Goal: Task Accomplishment & Management: Use online tool/utility

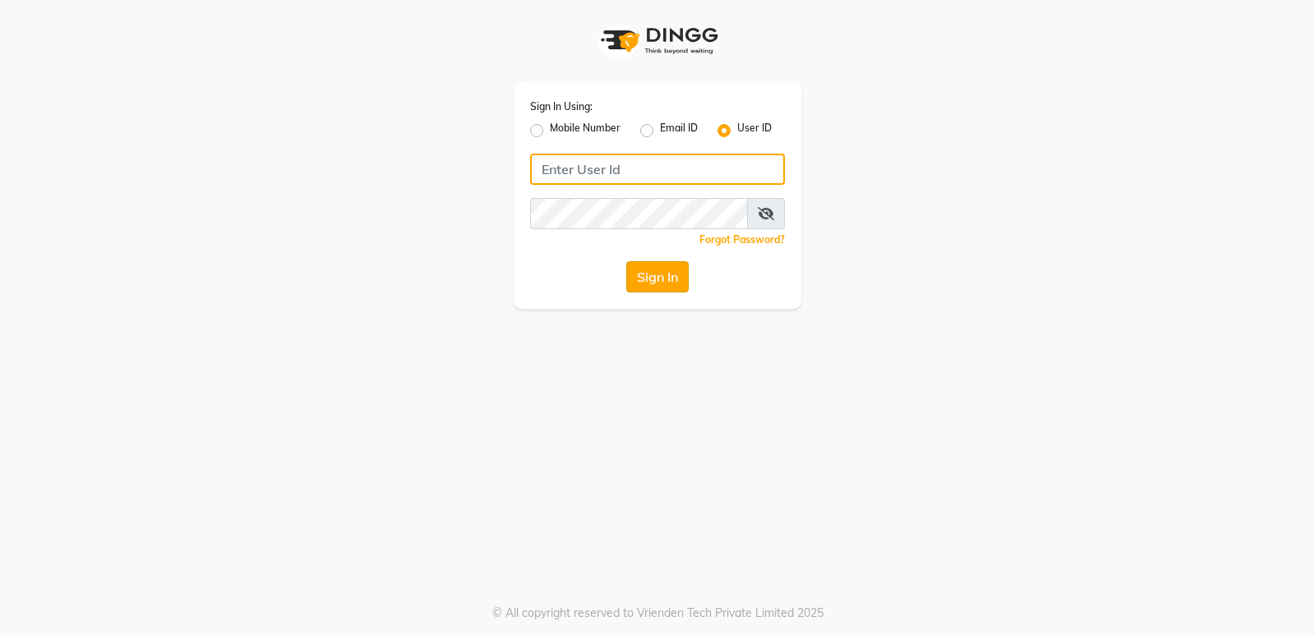
type input "stylishcut"
click at [667, 282] on button "Sign In" at bounding box center [657, 276] width 62 height 31
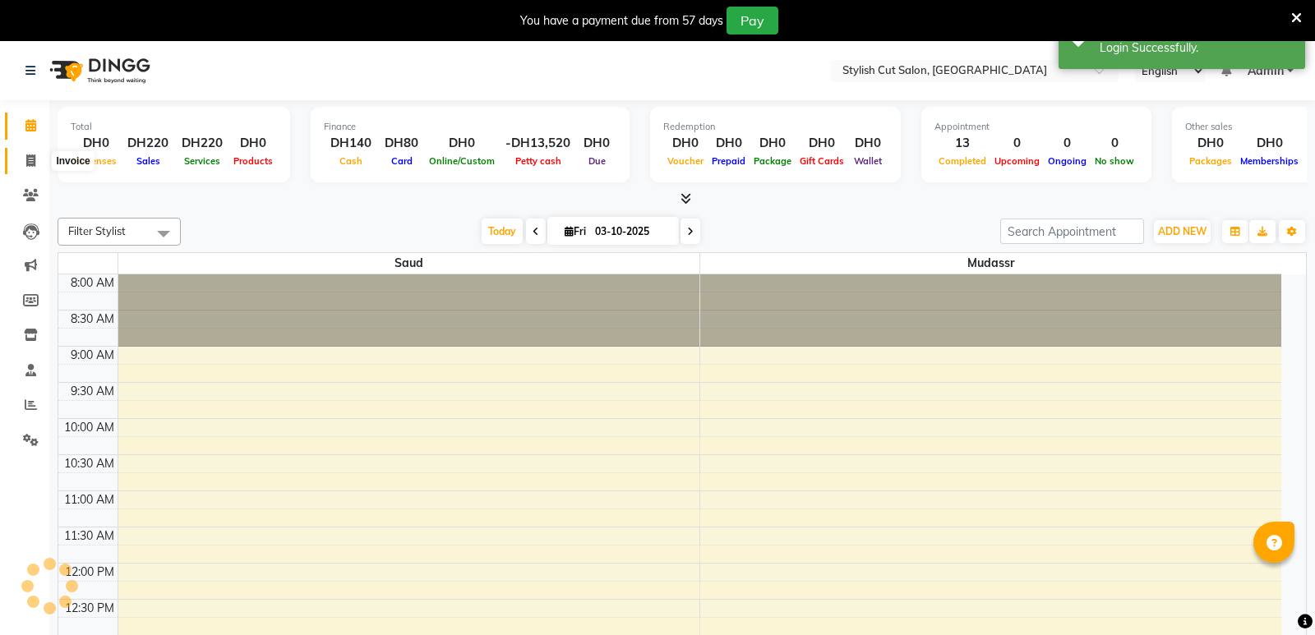
select select "en"
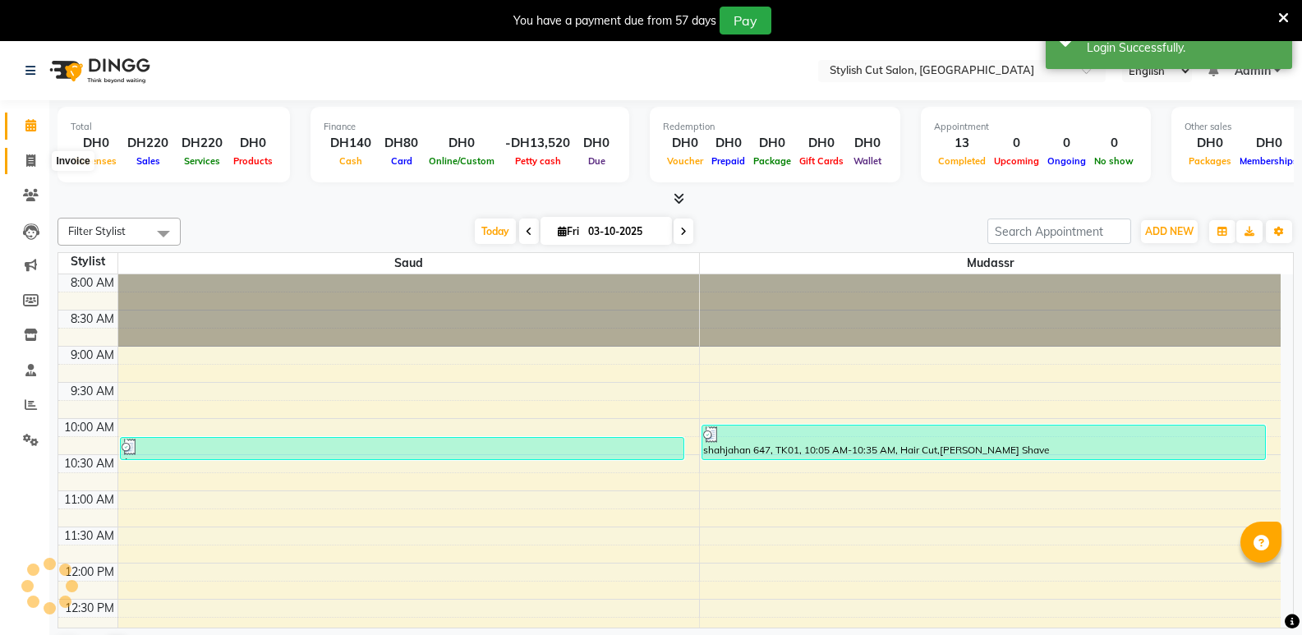
click at [30, 163] on icon at bounding box center [30, 160] width 9 height 12
select select "service"
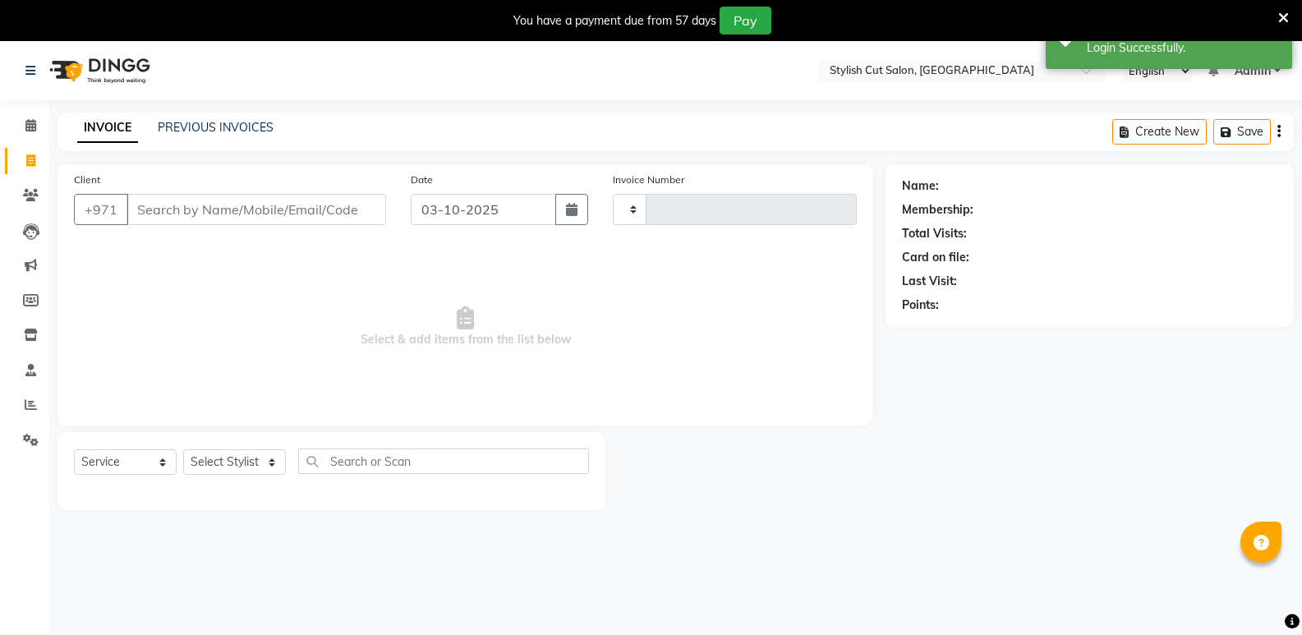
type input "0773"
select select "8604"
click at [152, 210] on input "Client" at bounding box center [257, 209] width 260 height 31
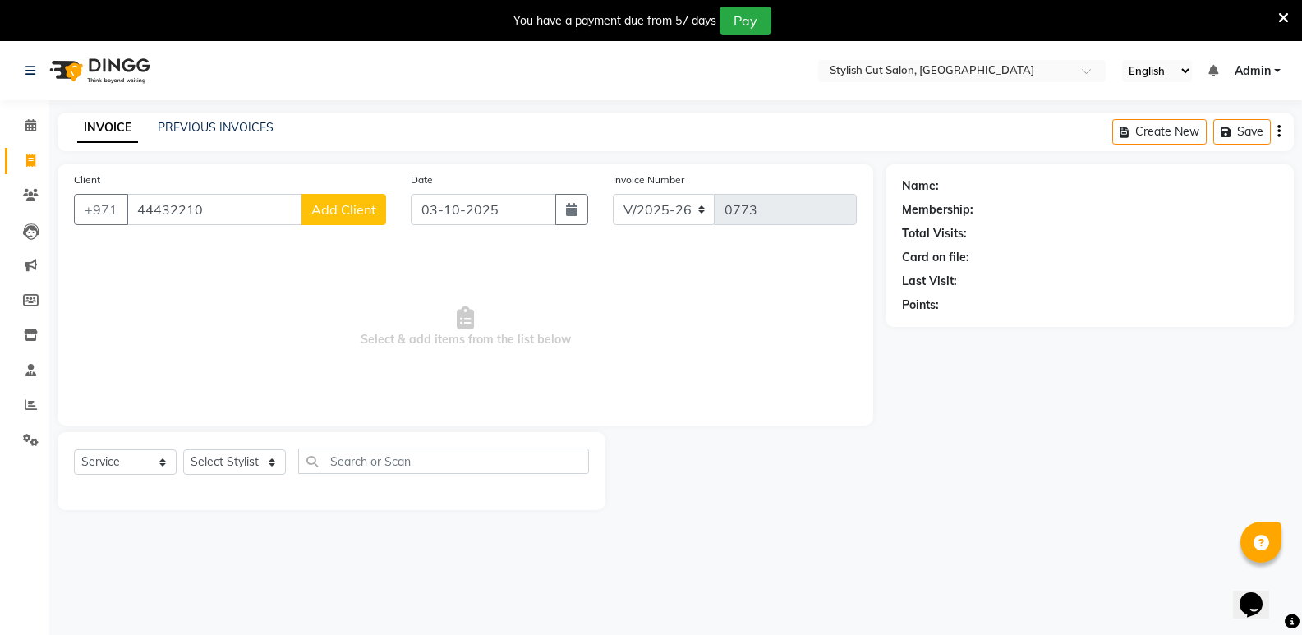
type input "44432210"
click at [348, 201] on span "Add Client" at bounding box center [343, 209] width 65 height 16
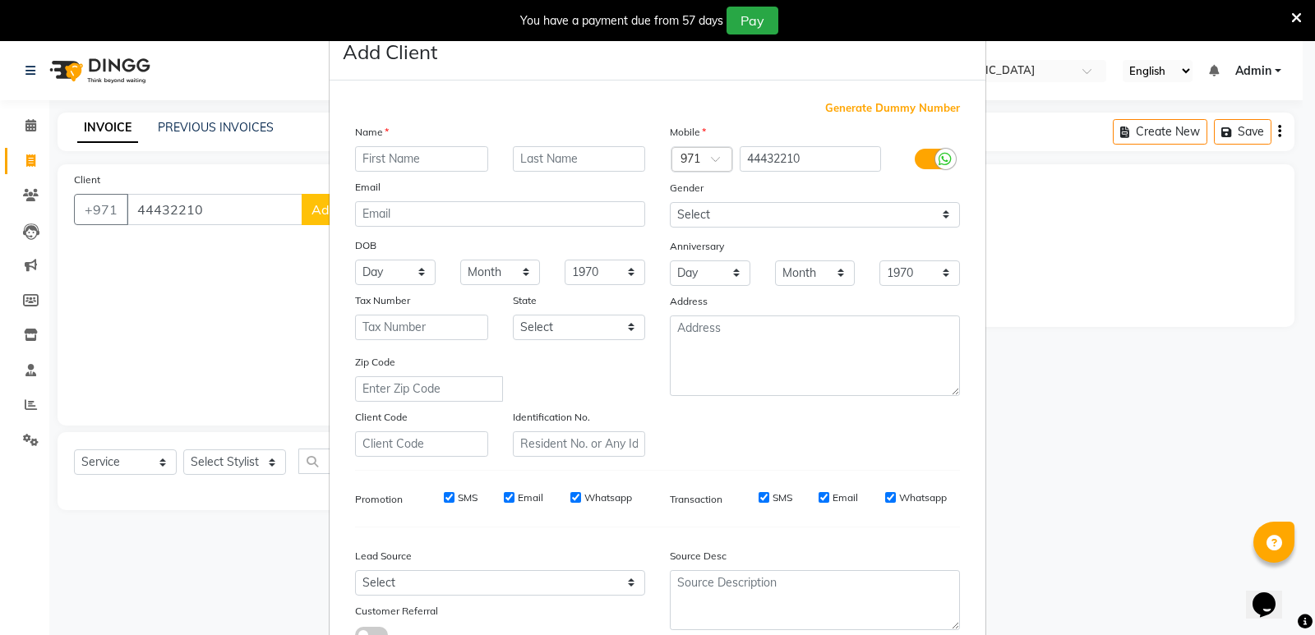
click at [386, 156] on input "text" at bounding box center [421, 158] width 133 height 25
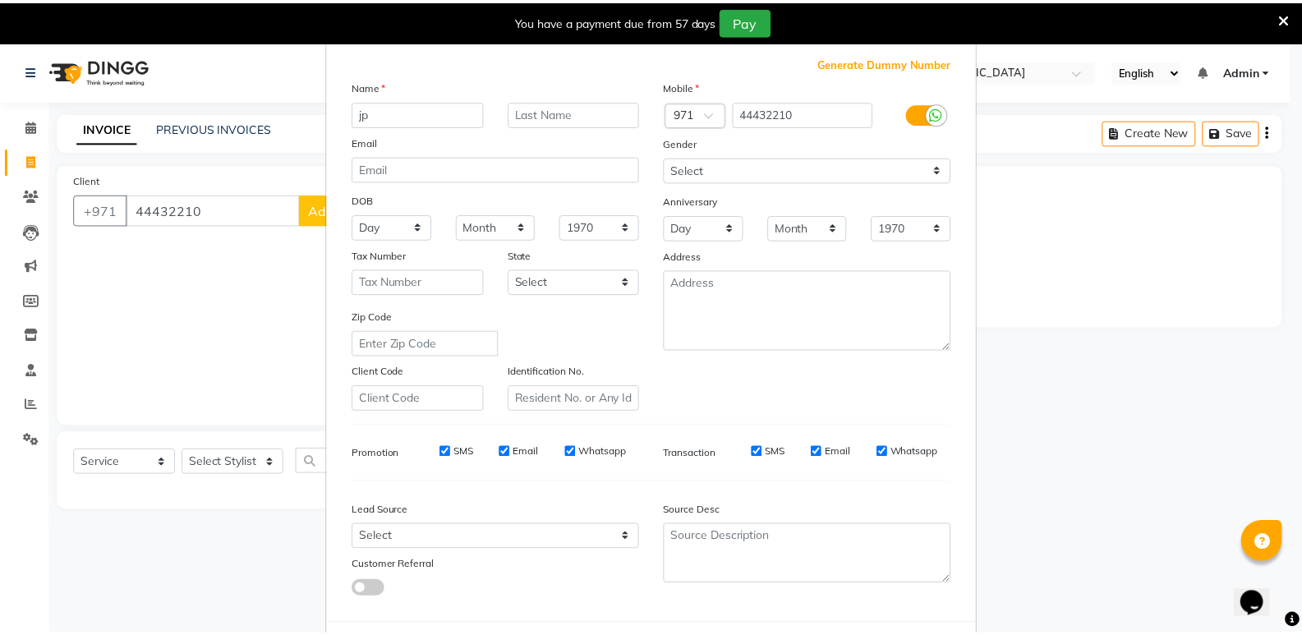
scroll to position [123, 0]
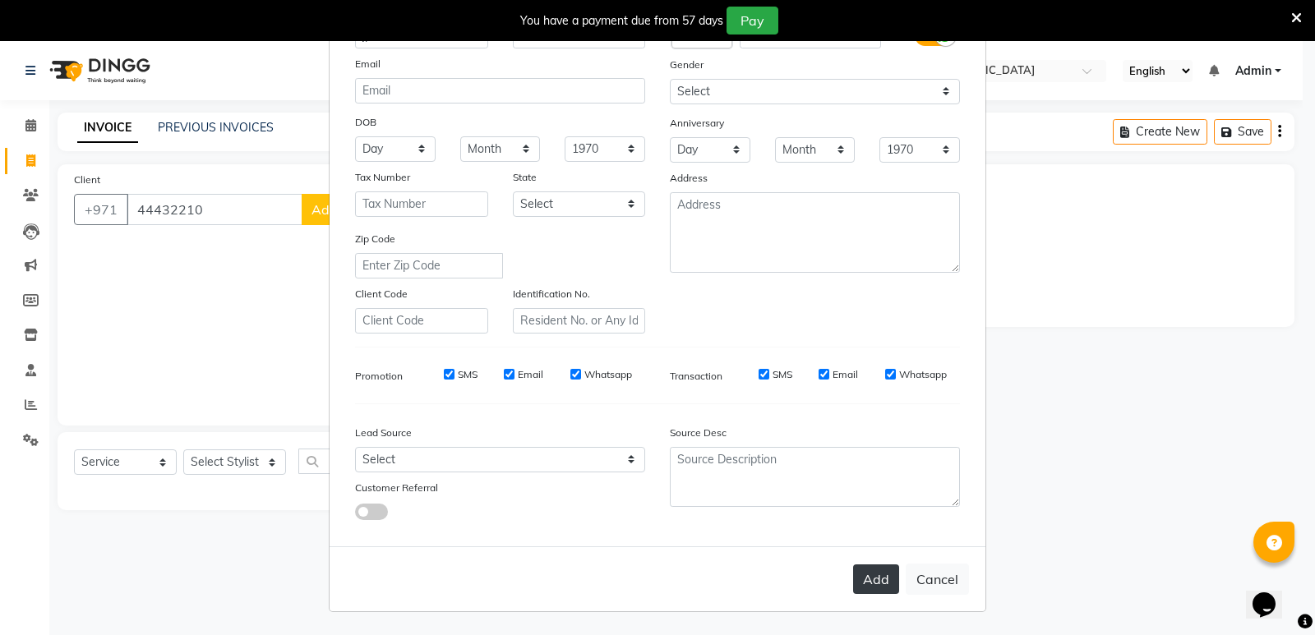
type input "jp"
click at [869, 580] on button "Add" at bounding box center [876, 580] width 46 height 30
select select
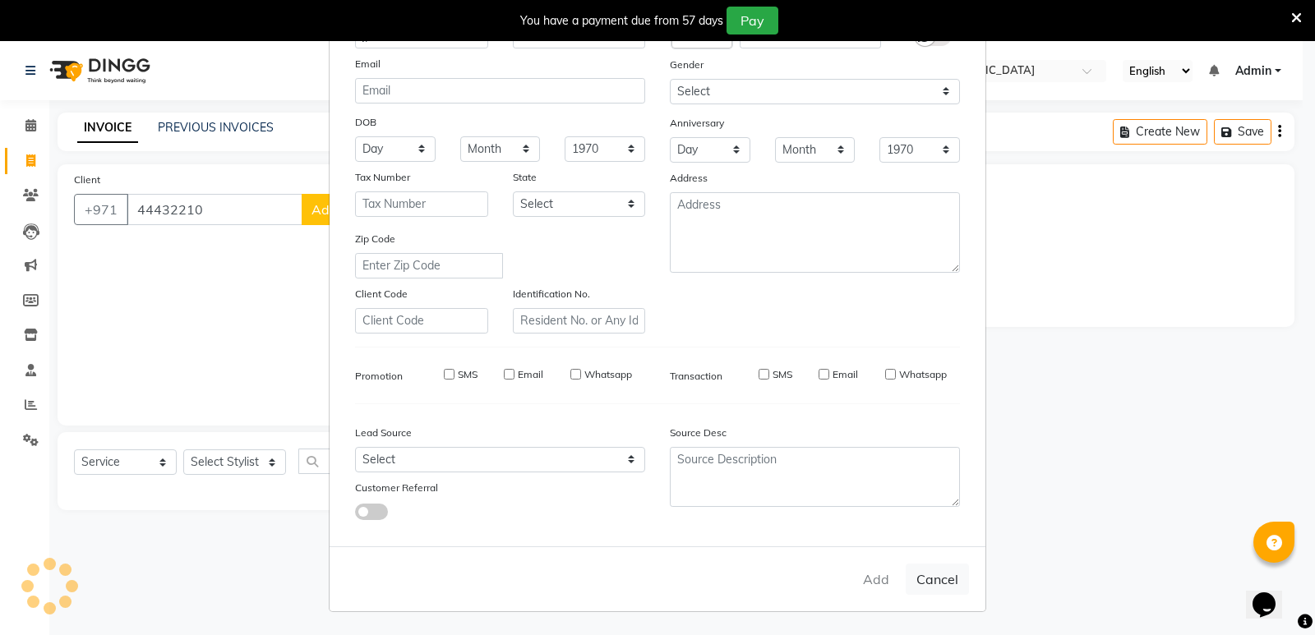
select select
checkbox input "false"
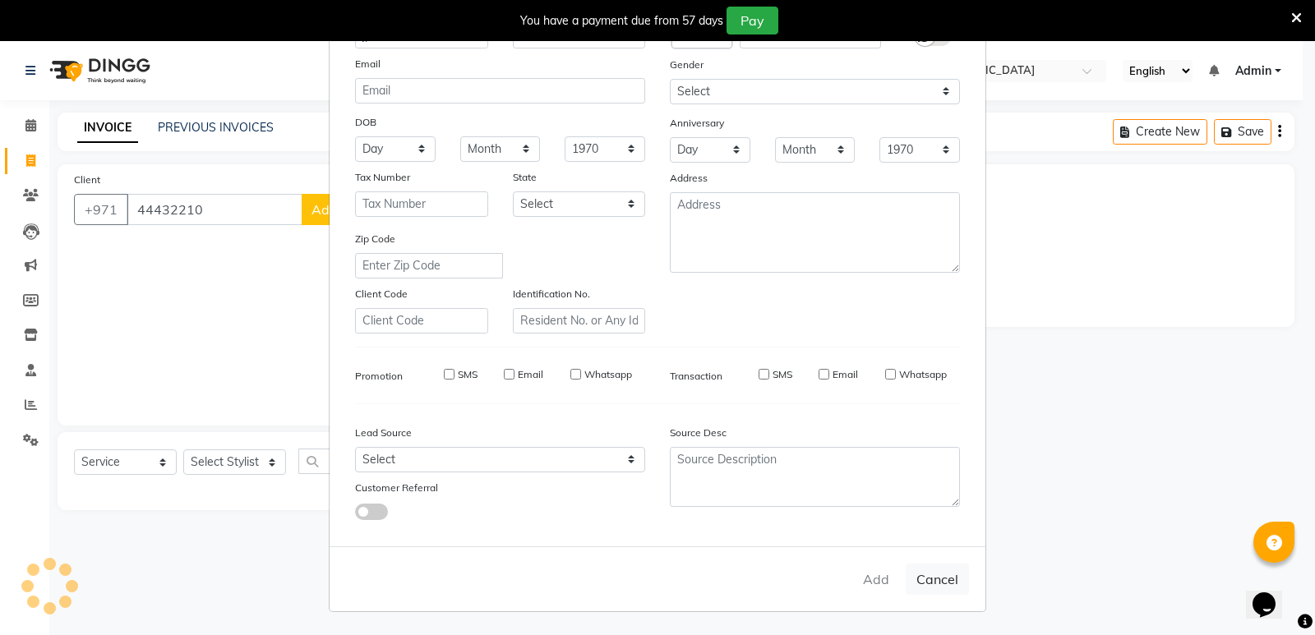
checkbox input "false"
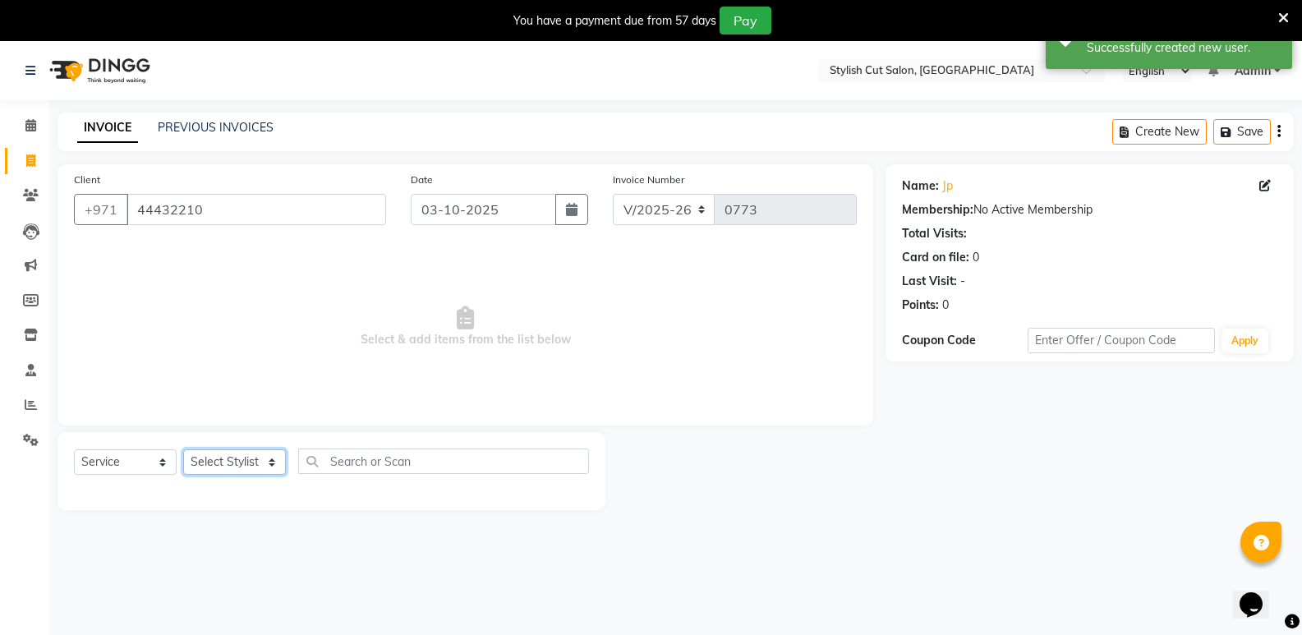
click at [274, 467] on select "Select Stylist mudassr Saud [PERSON_NAME]" at bounding box center [234, 461] width 103 height 25
select select "93594"
click at [183, 449] on select "Select Stylist mudassr Saud [PERSON_NAME]" at bounding box center [234, 461] width 103 height 25
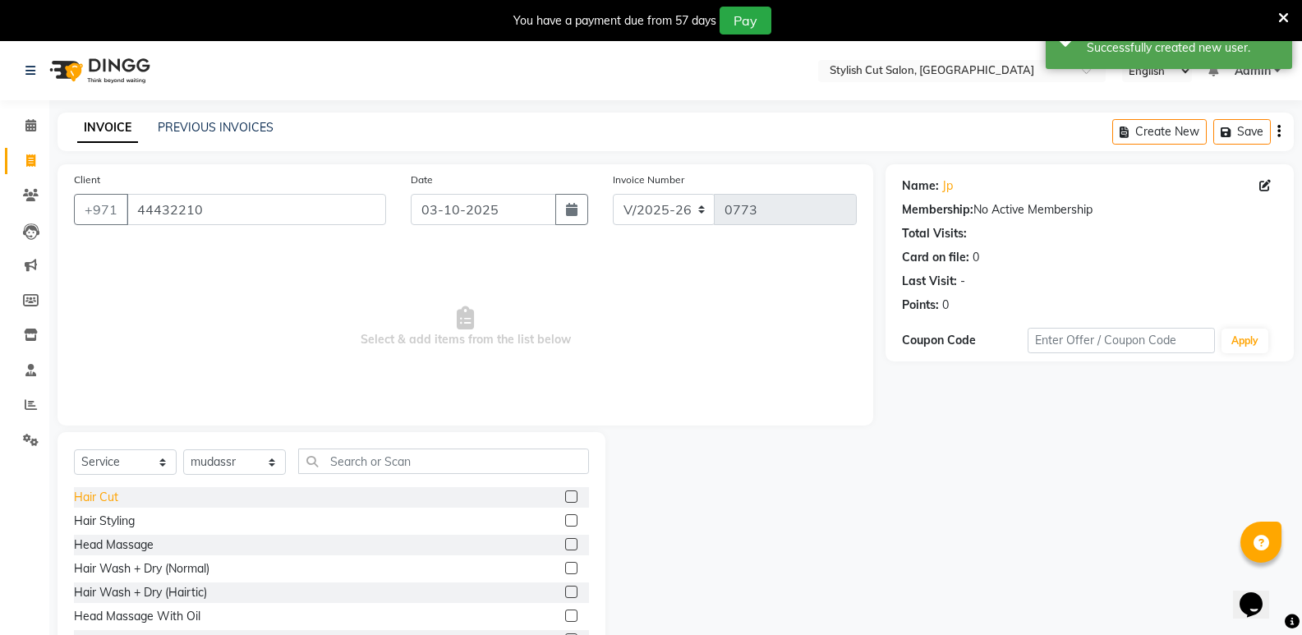
click at [100, 497] on div "Hair Cut" at bounding box center [96, 497] width 44 height 17
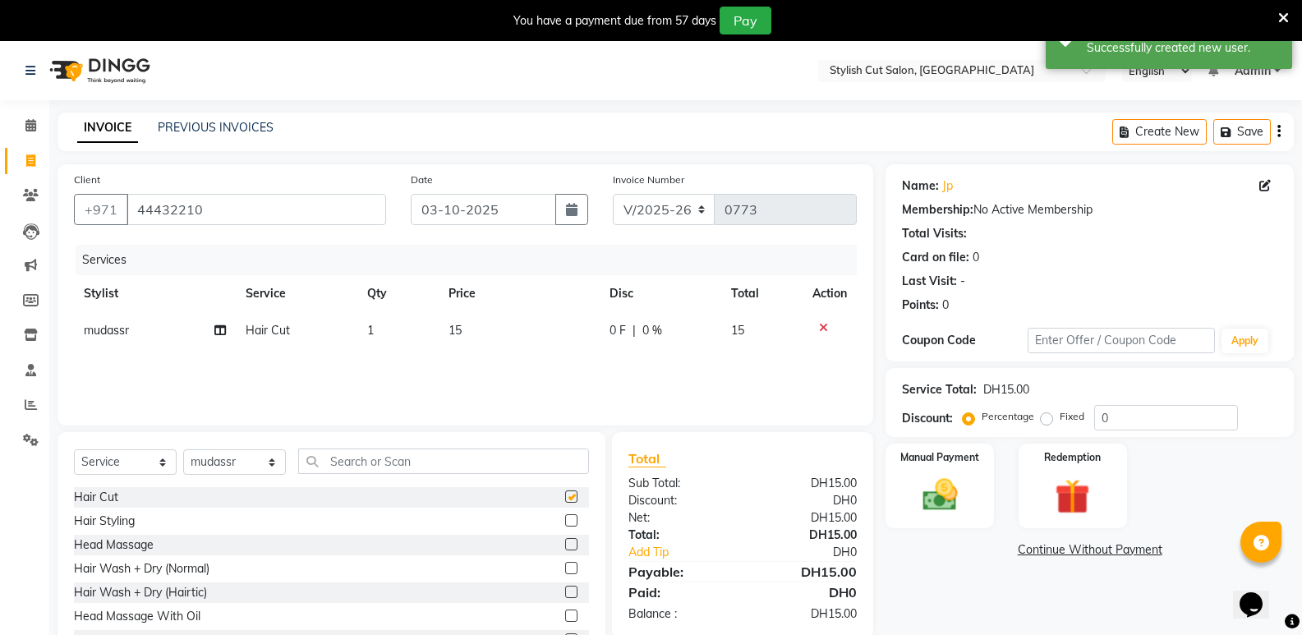
checkbox input "false"
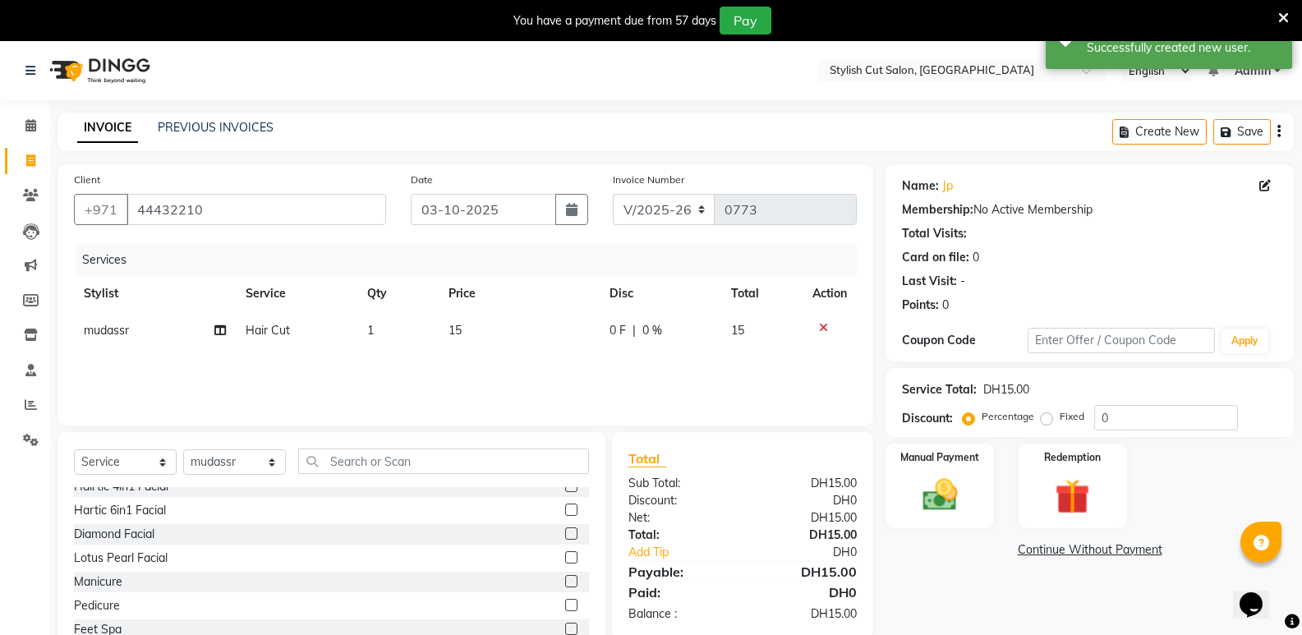
scroll to position [986, 0]
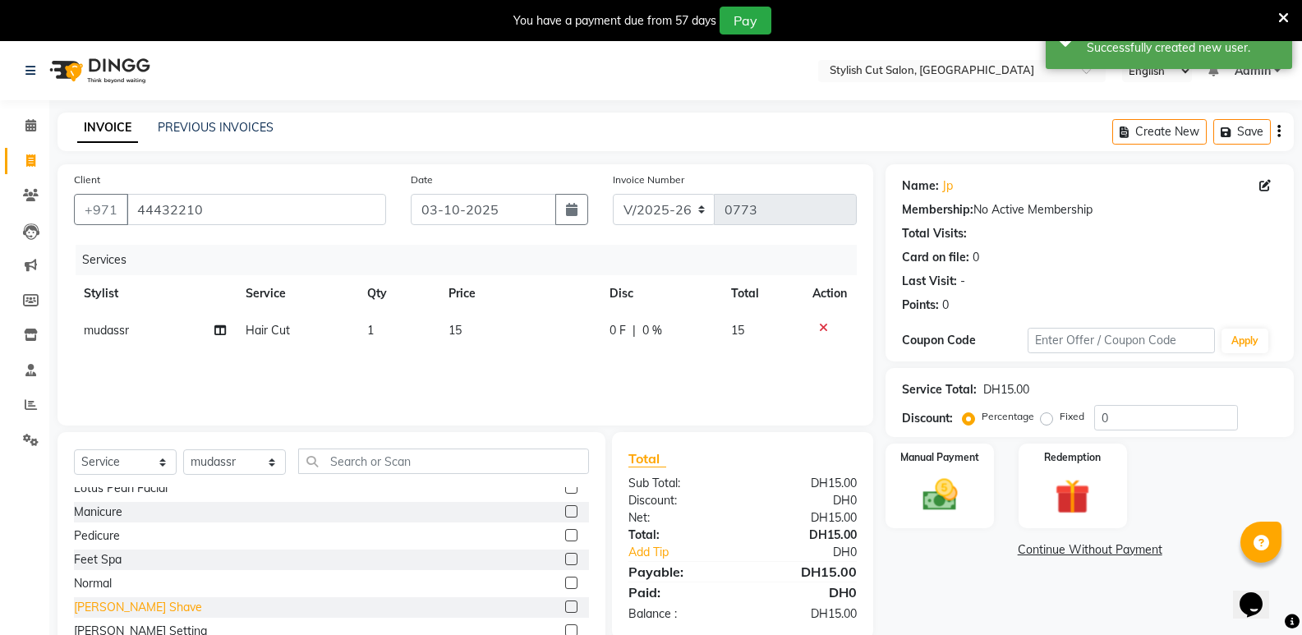
click at [122, 608] on div "[PERSON_NAME] Shave" at bounding box center [138, 607] width 128 height 17
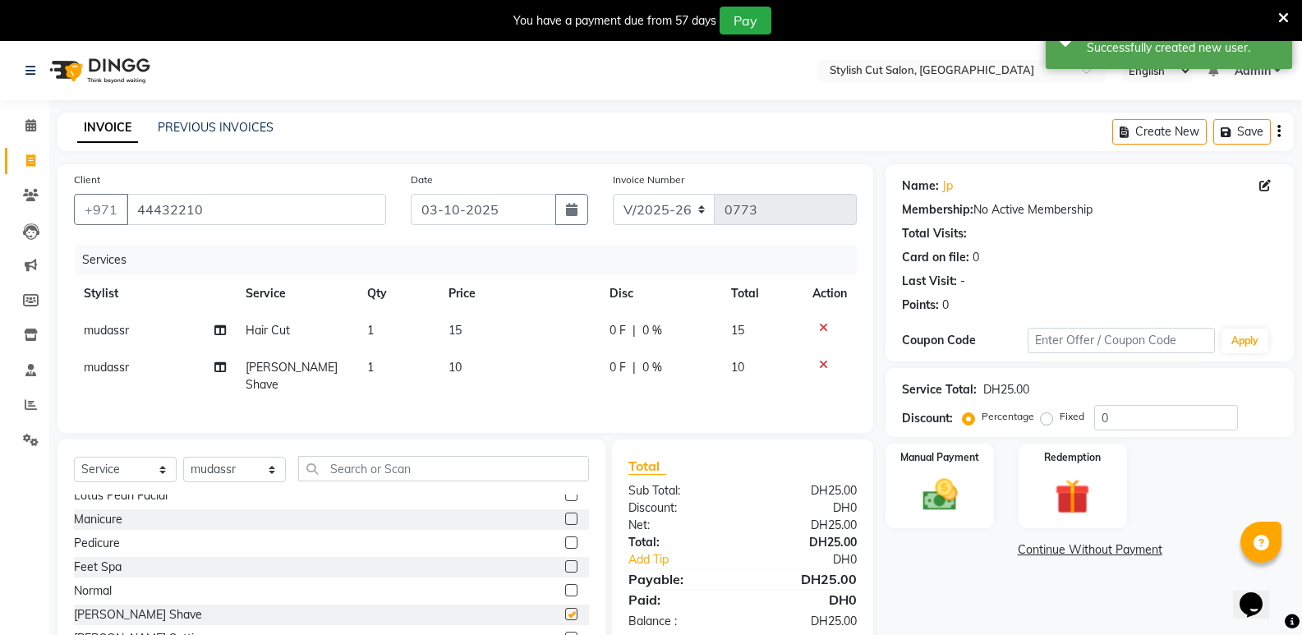
checkbox input "false"
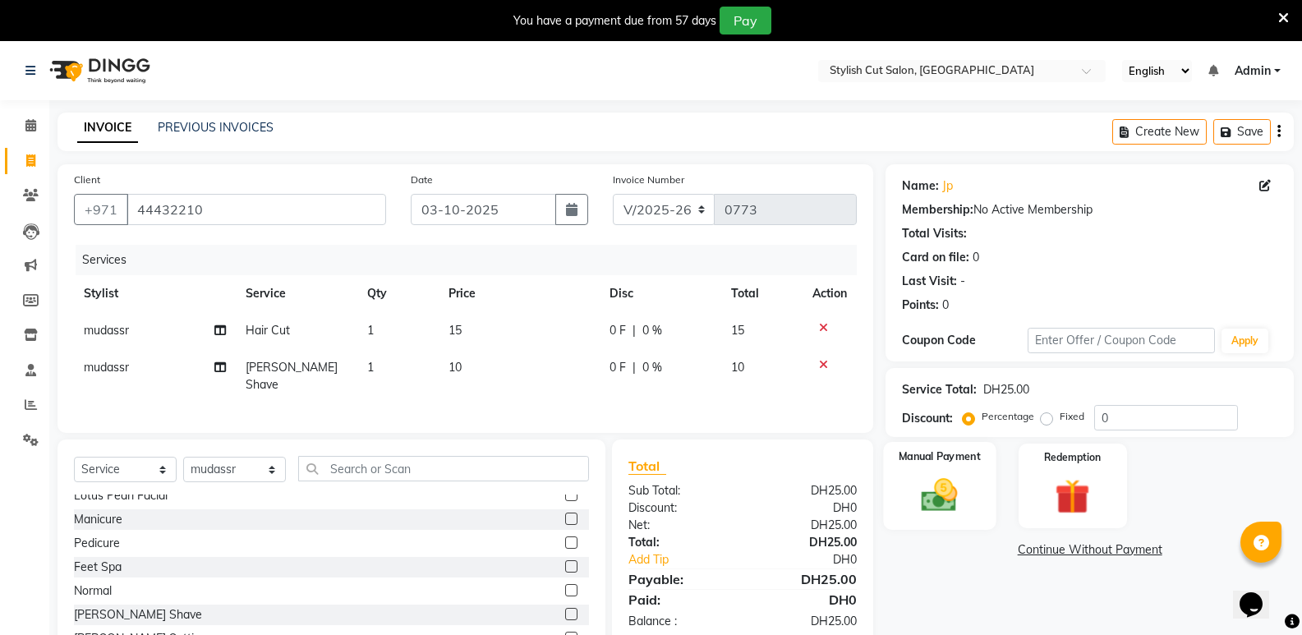
click at [967, 508] on img at bounding box center [939, 495] width 58 height 42
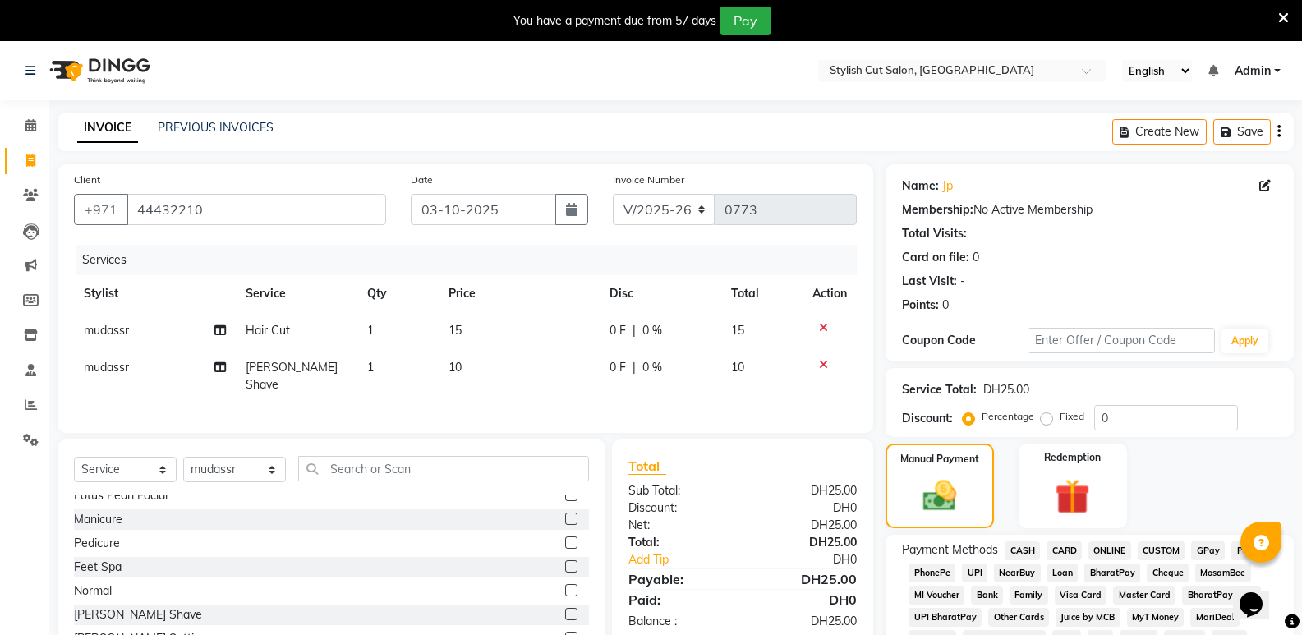
click at [1023, 547] on span "CASH" at bounding box center [1022, 551] width 35 height 19
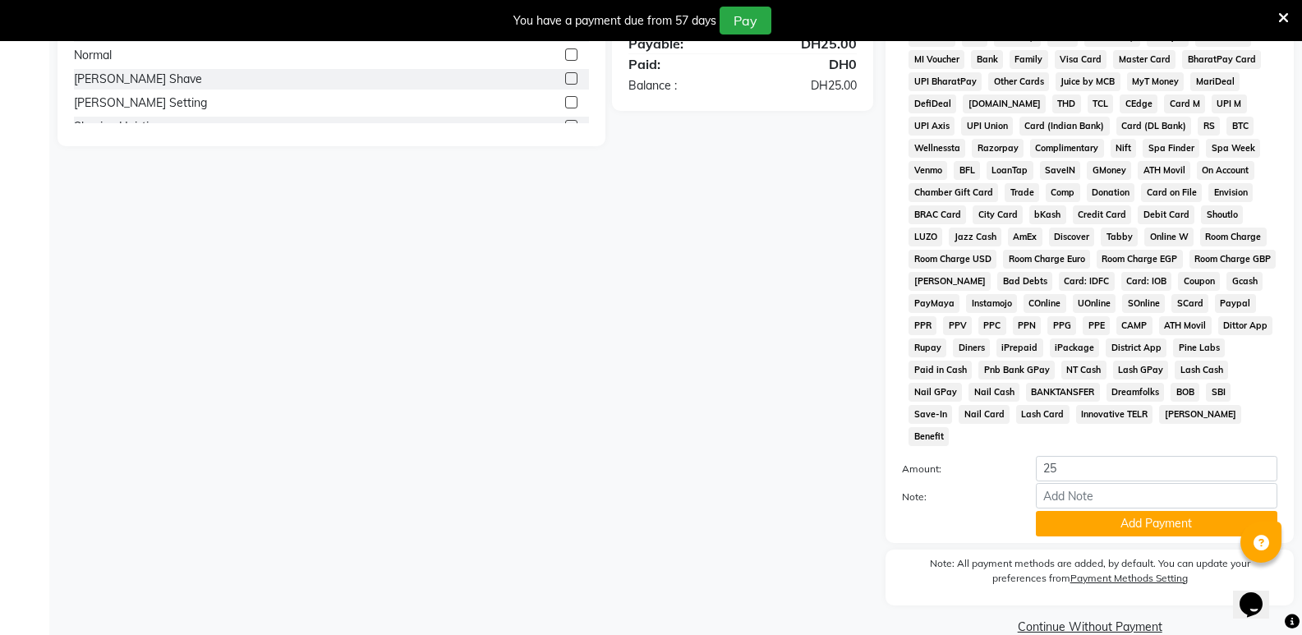
scroll to position [542, 0]
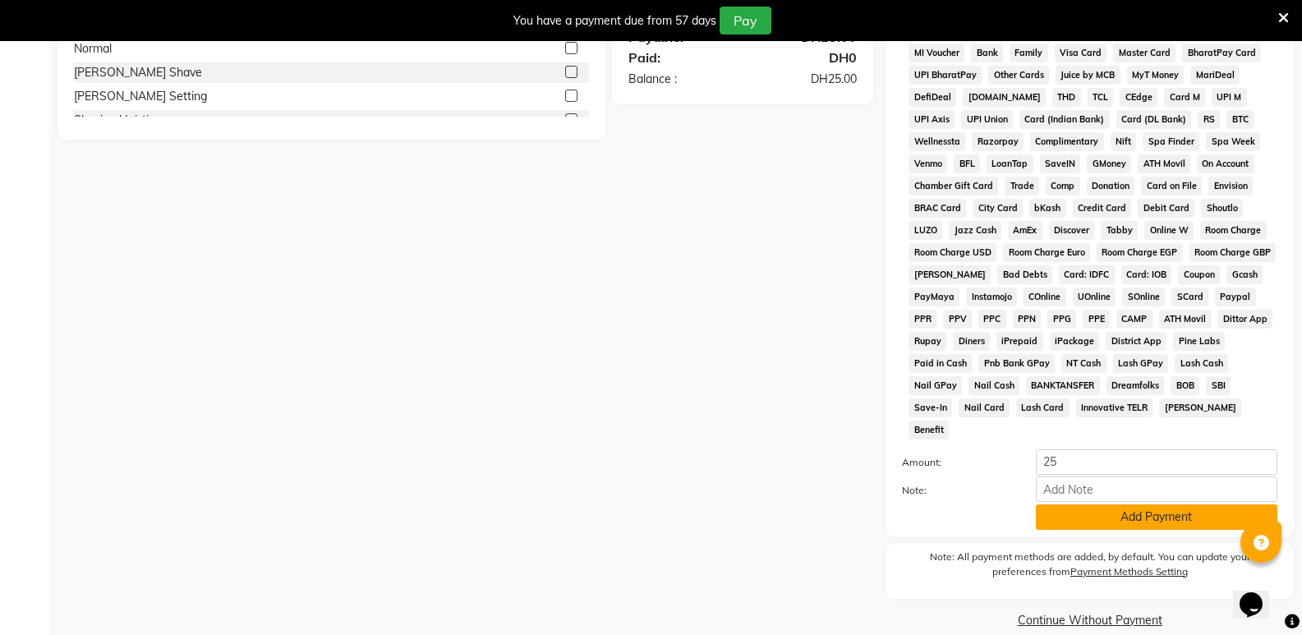
click at [1119, 505] on button "Add Payment" at bounding box center [1157, 517] width 242 height 25
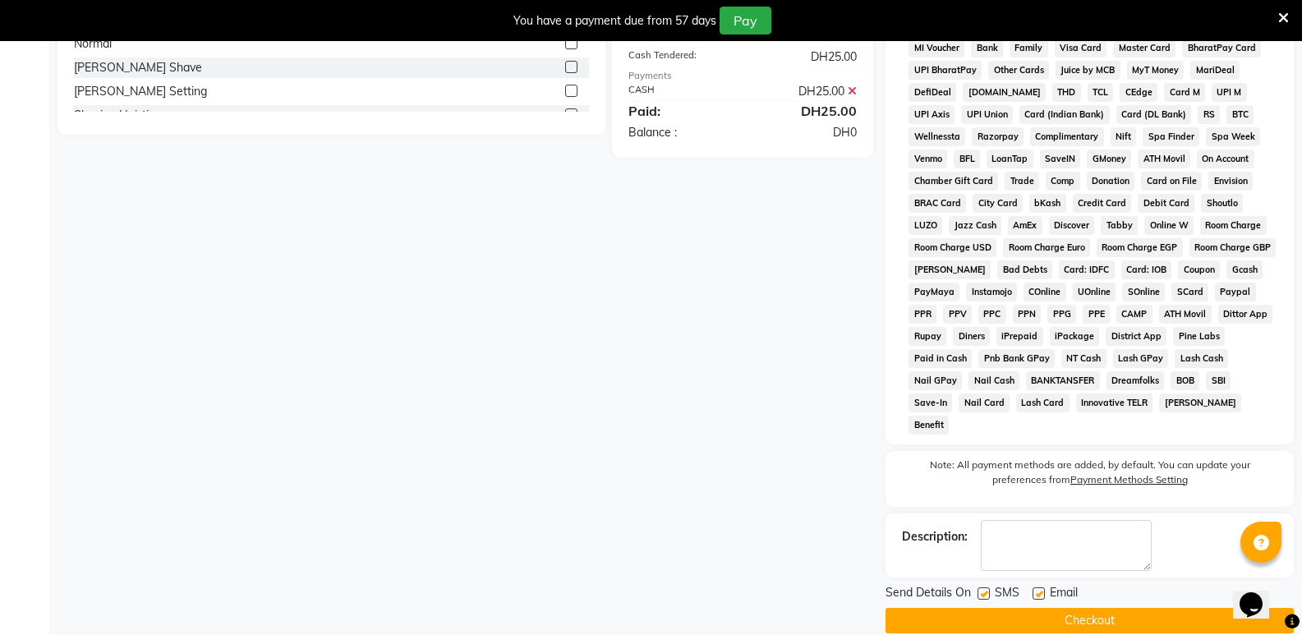
scroll to position [548, 0]
click at [1010, 607] on button "Checkout" at bounding box center [1090, 619] width 408 height 25
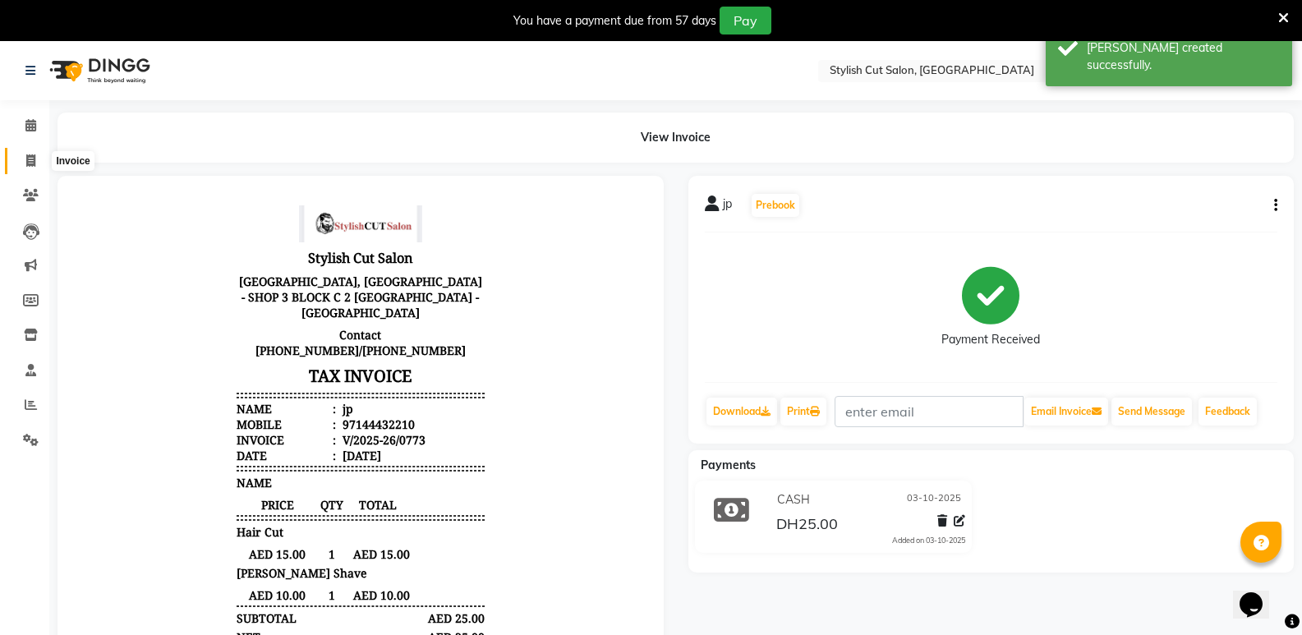
click at [31, 159] on icon at bounding box center [30, 160] width 9 height 12
select select "service"
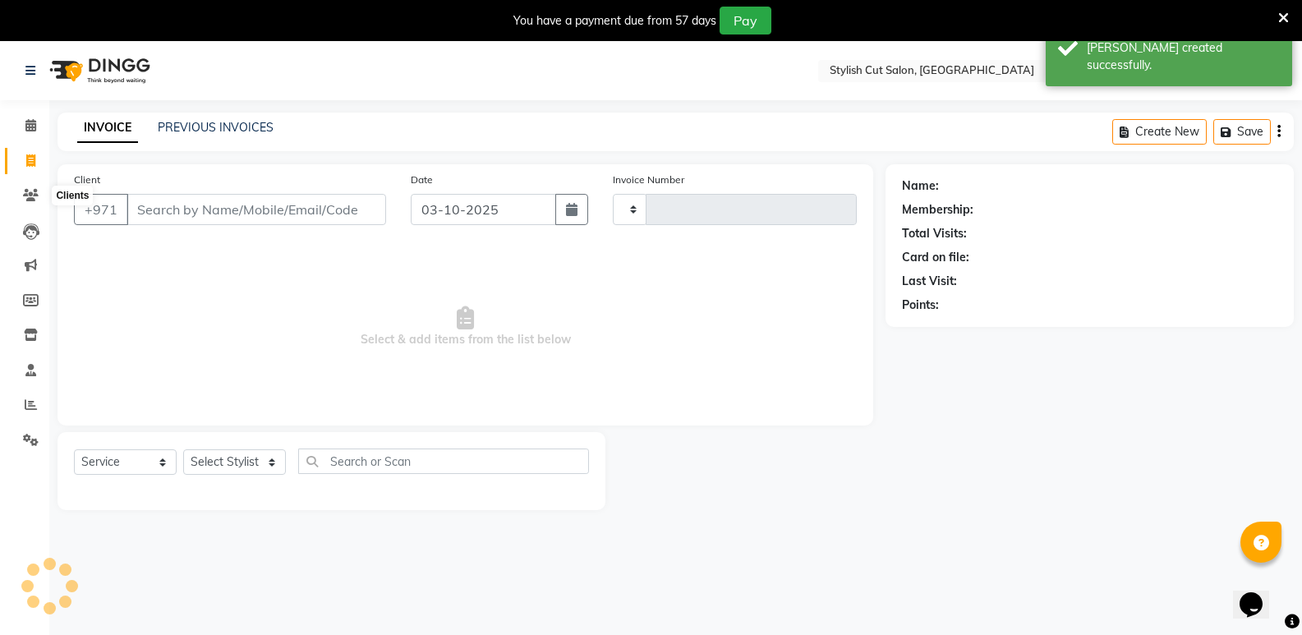
type input "0774"
select select "8604"
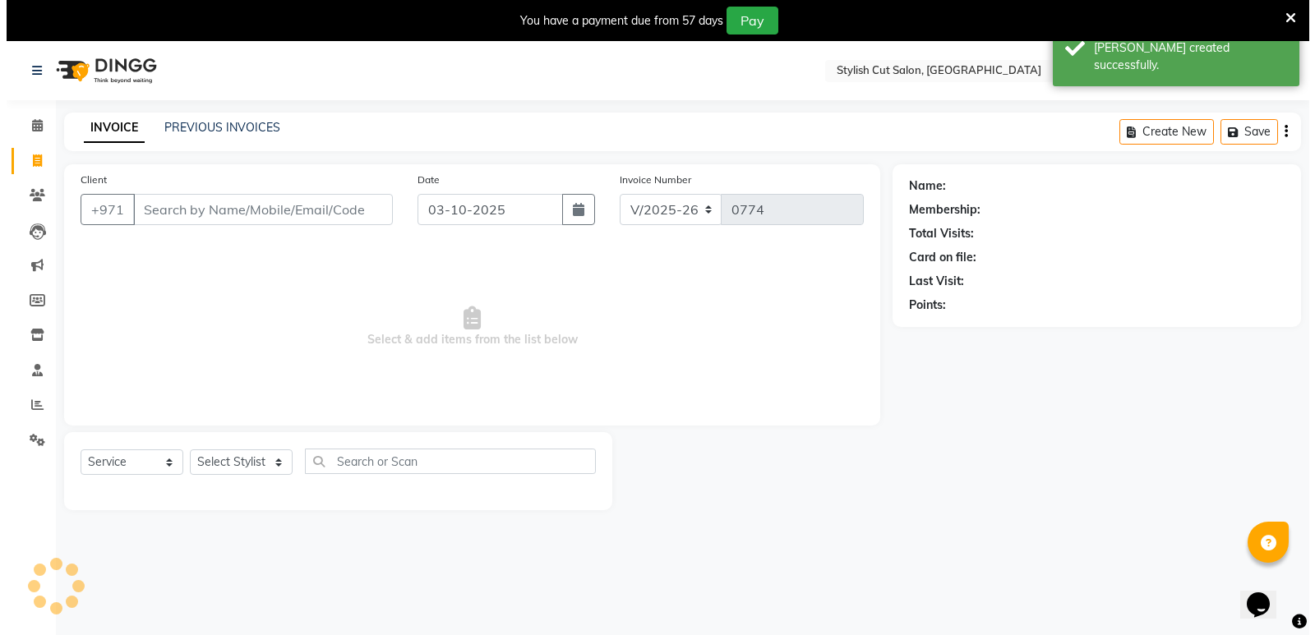
scroll to position [41, 0]
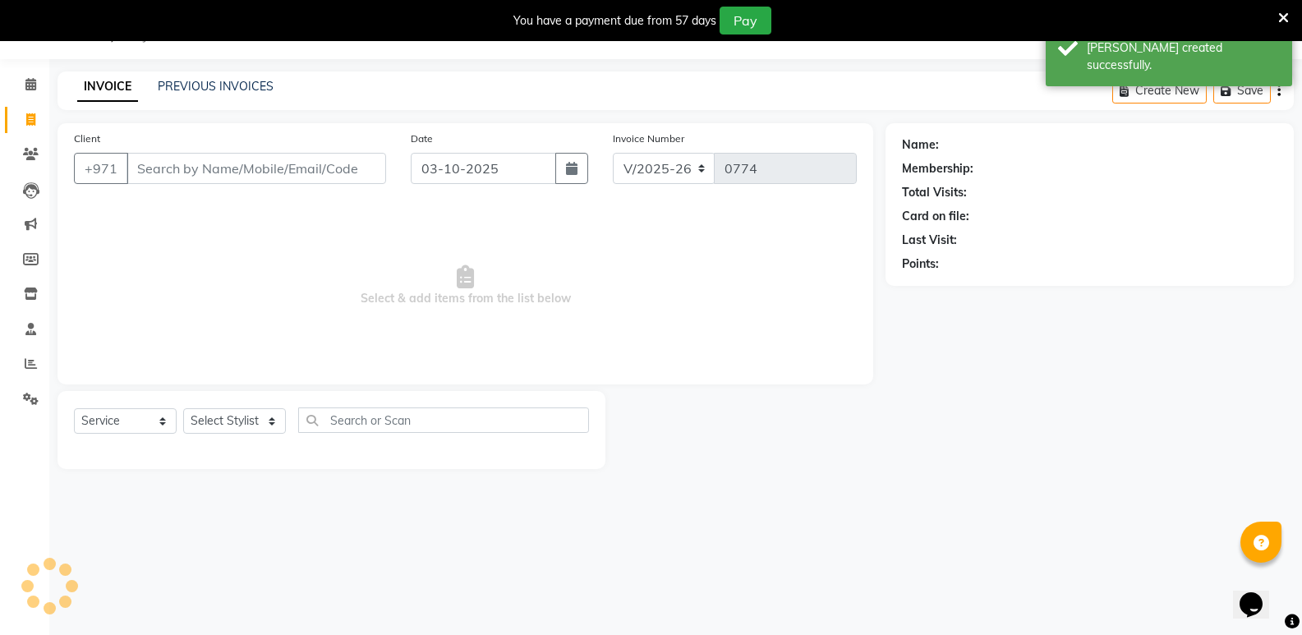
click at [159, 165] on input "Client" at bounding box center [257, 168] width 260 height 31
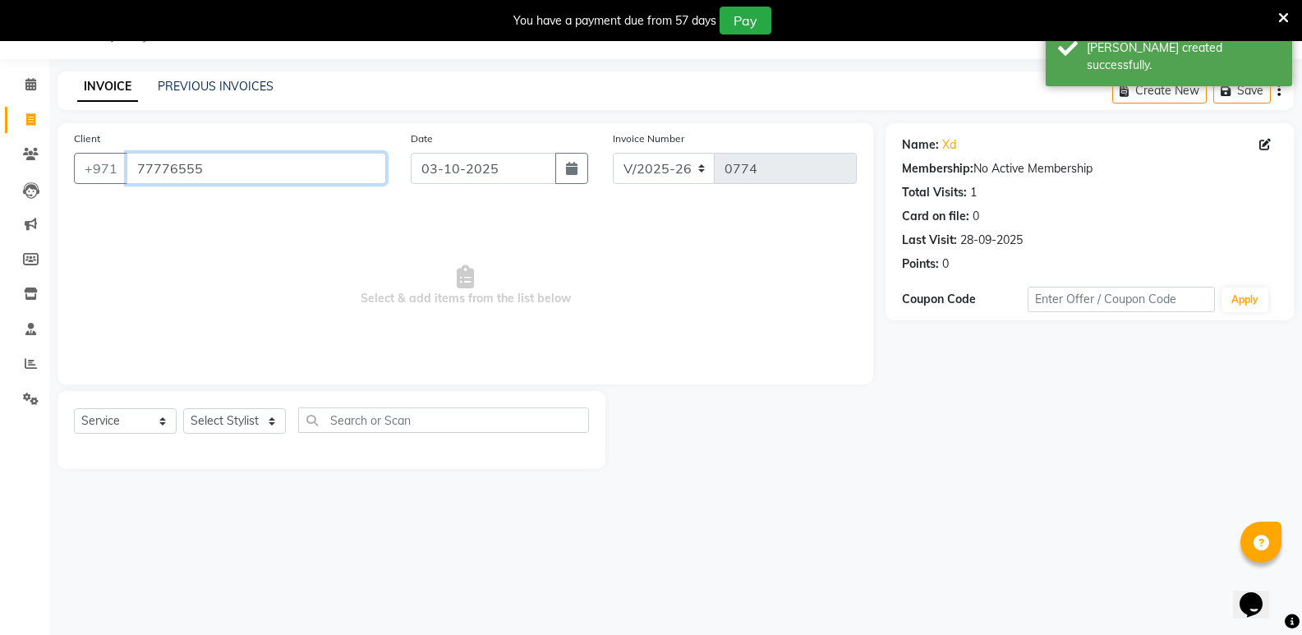
click at [199, 166] on input "77776555" at bounding box center [257, 168] width 260 height 31
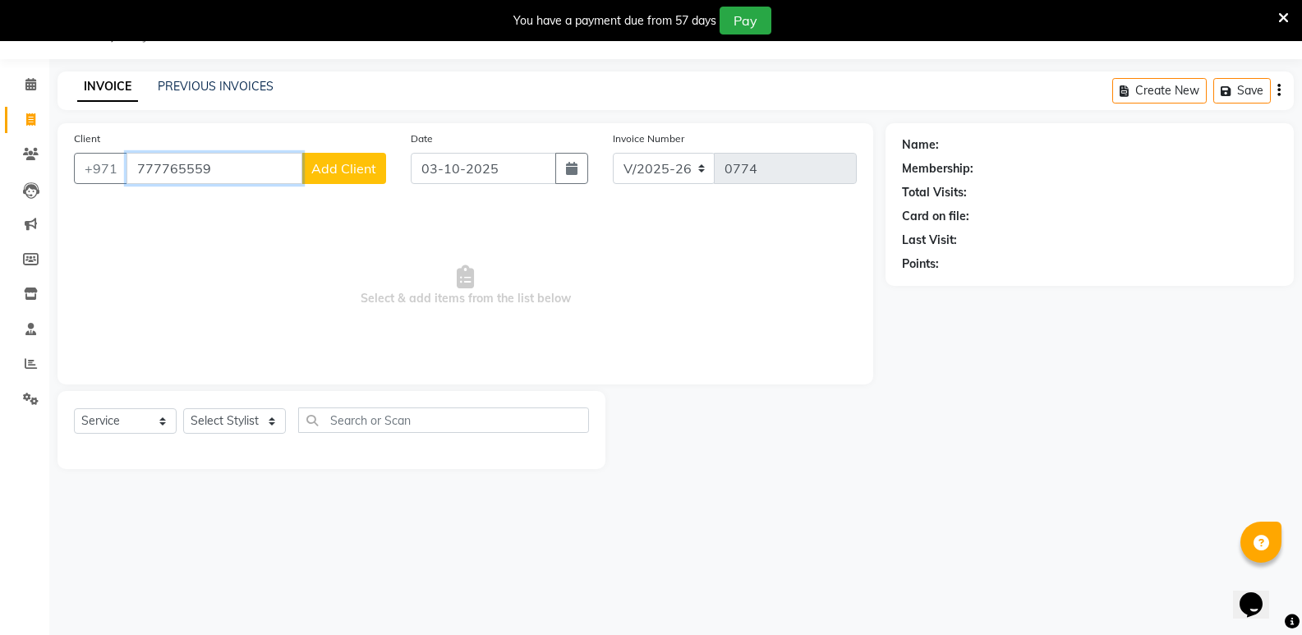
type input "777765559"
click at [338, 187] on div "Client [PHONE_NUMBER] Add Client" at bounding box center [230, 163] width 337 height 67
click at [338, 177] on button "Add Client" at bounding box center [344, 168] width 85 height 31
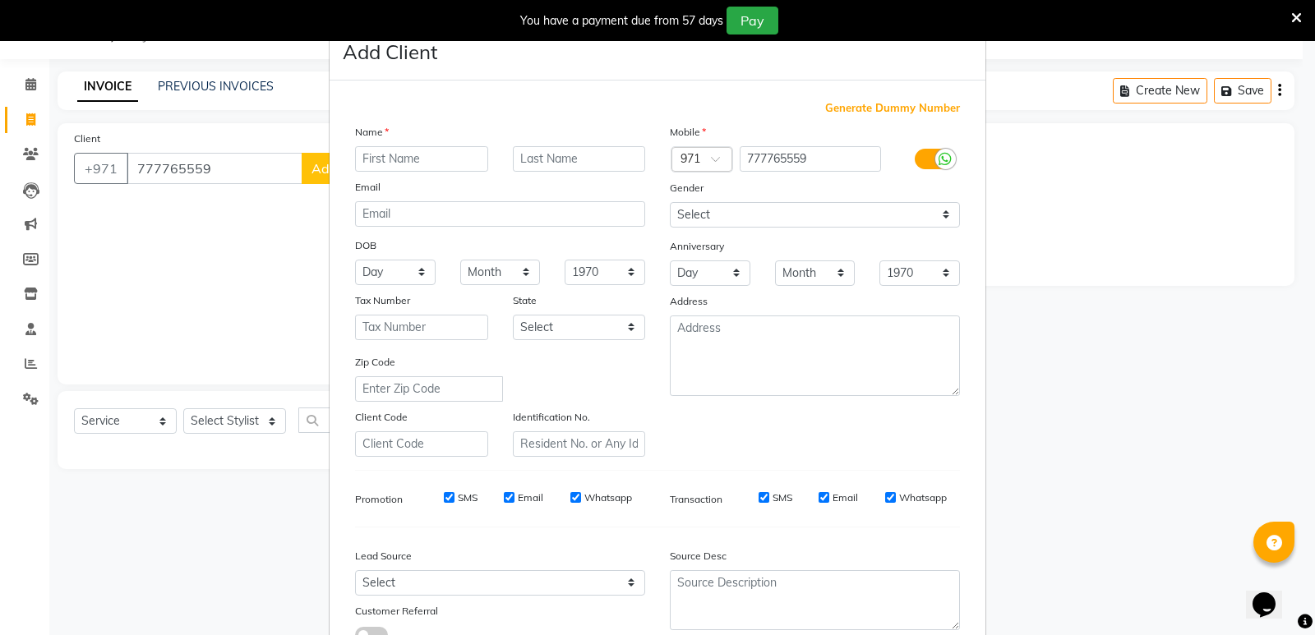
click at [376, 163] on input "text" at bounding box center [421, 158] width 133 height 25
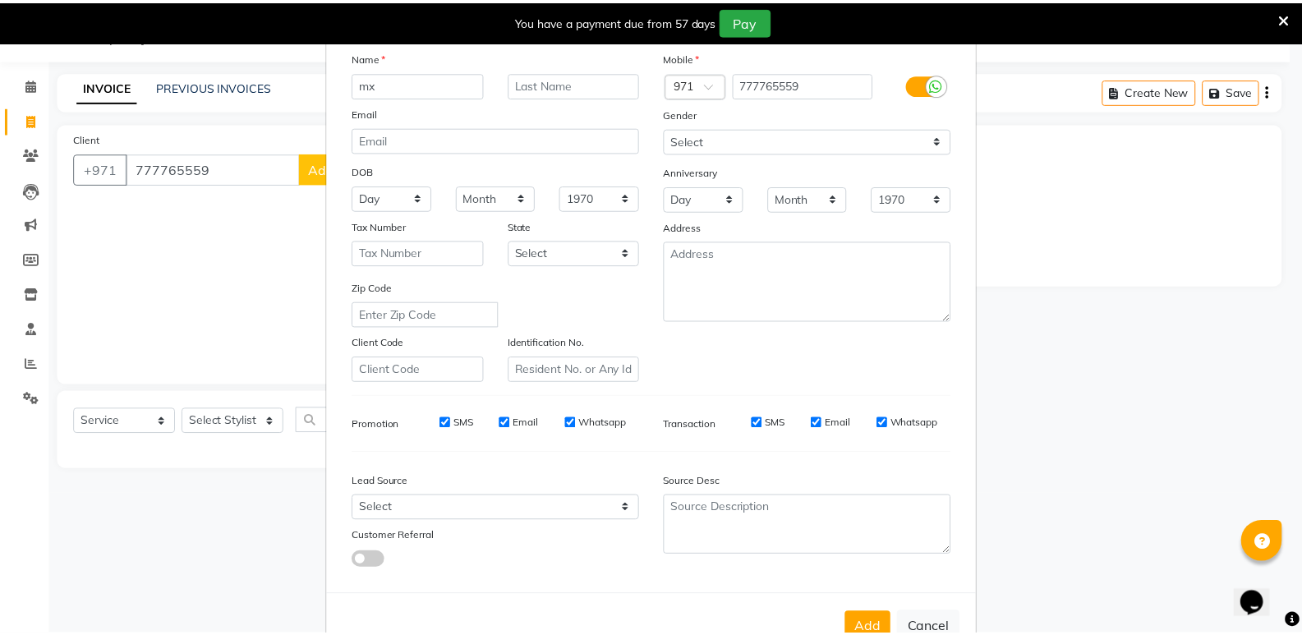
scroll to position [123, 0]
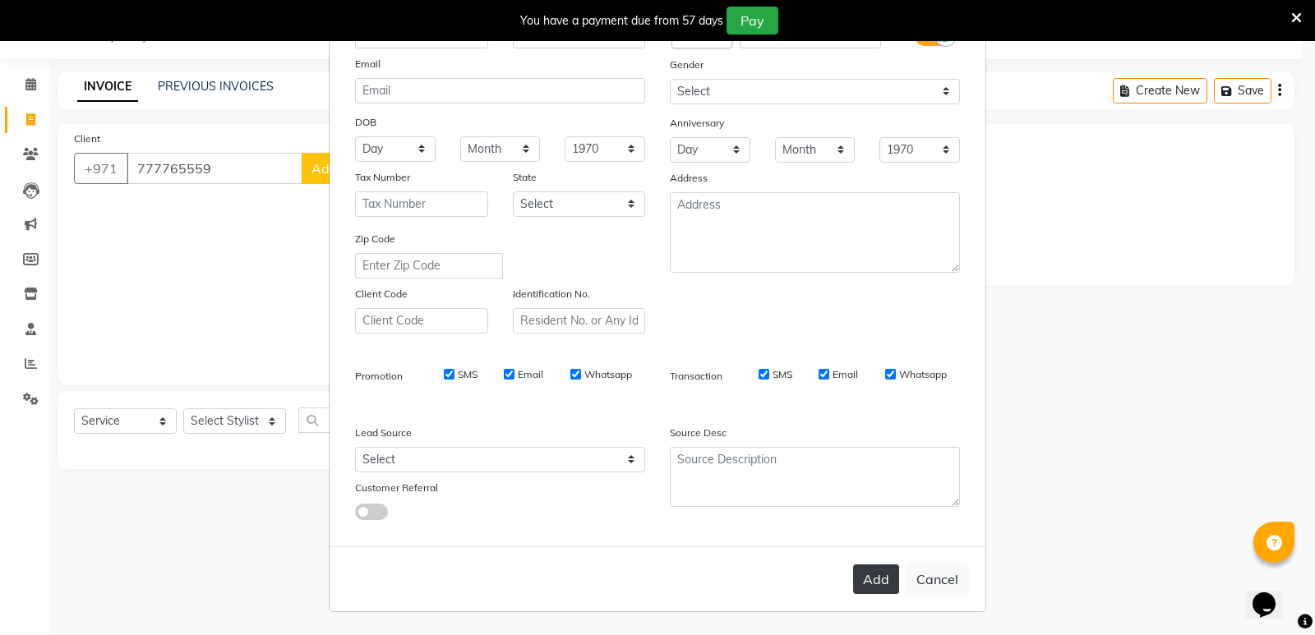
type input "mx"
click at [878, 579] on button "Add" at bounding box center [876, 580] width 46 height 30
select select
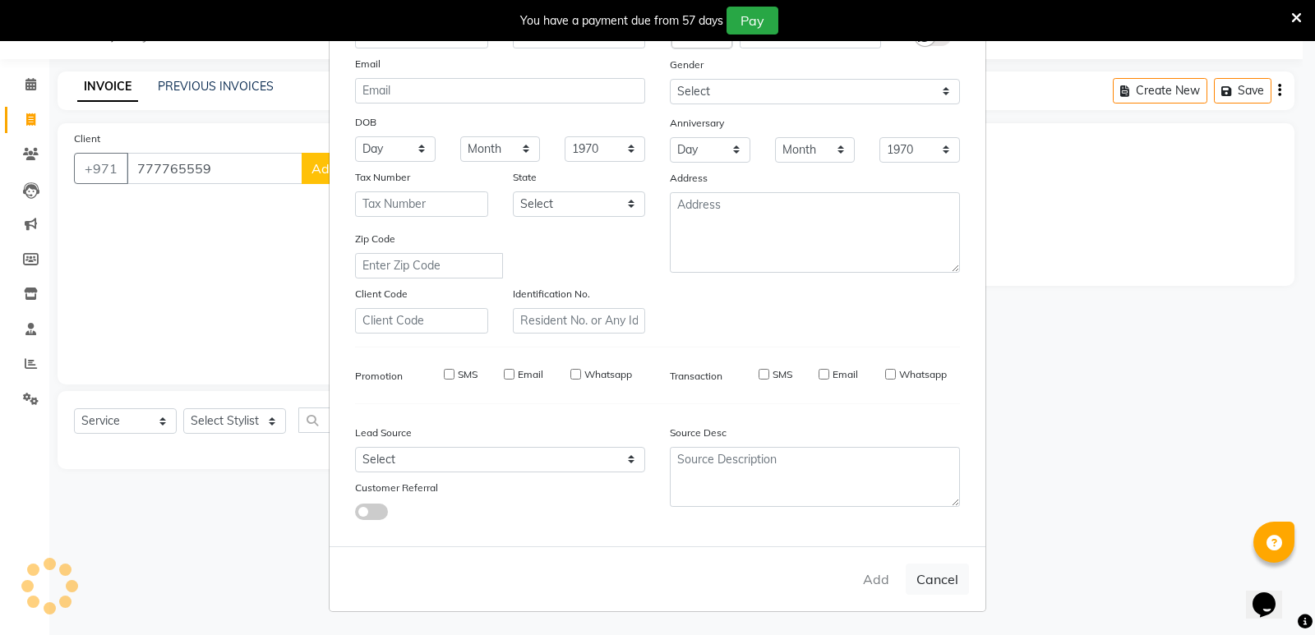
select select
checkbox input "false"
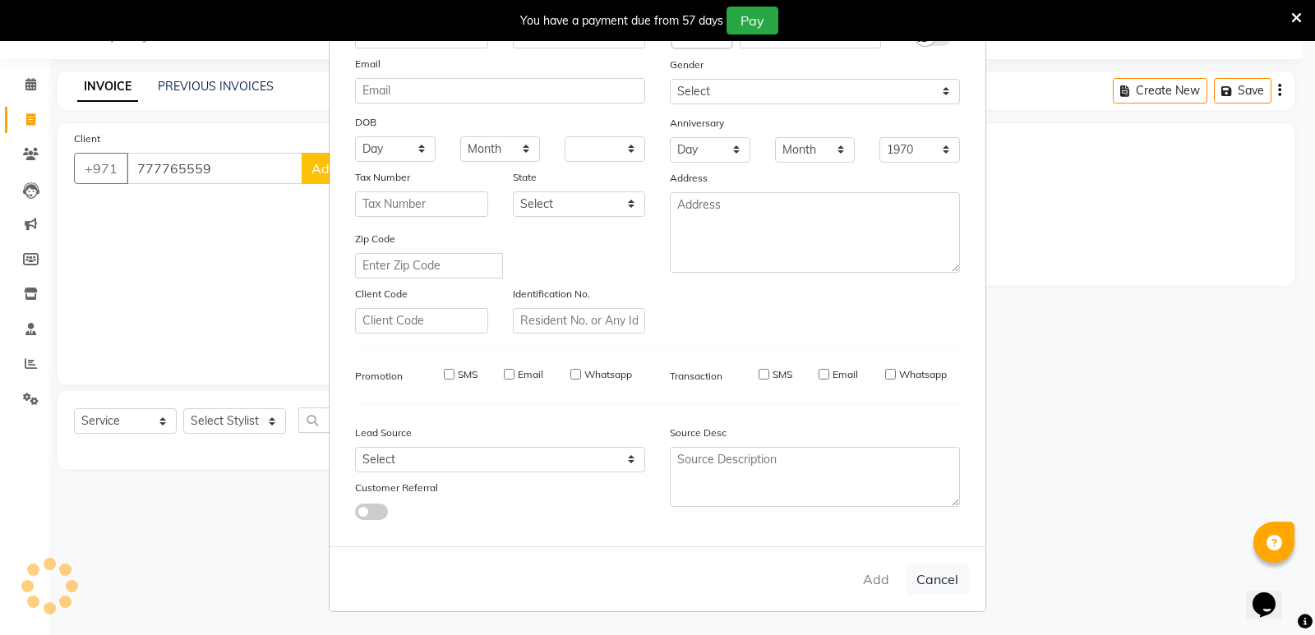
checkbox input "false"
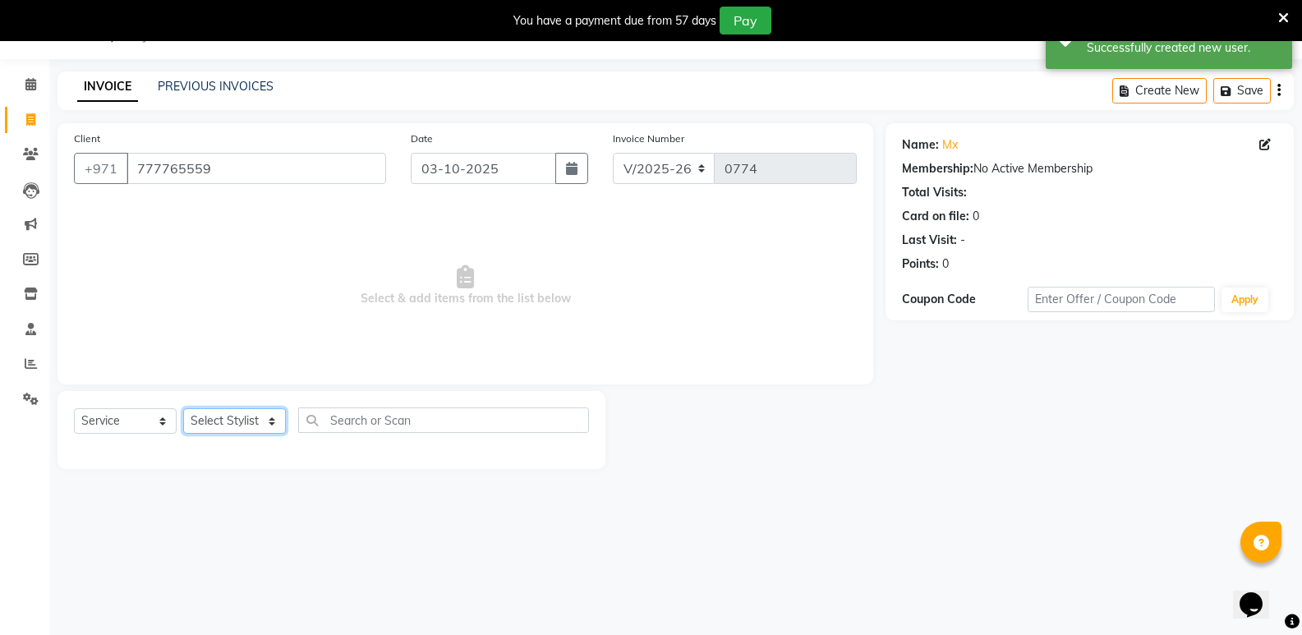
click at [272, 424] on select "Select Stylist mudassr Saud [PERSON_NAME]" at bounding box center [234, 420] width 103 height 25
select select "85849"
click at [183, 408] on select "Select Stylist mudassr Saud [PERSON_NAME]" at bounding box center [234, 420] width 103 height 25
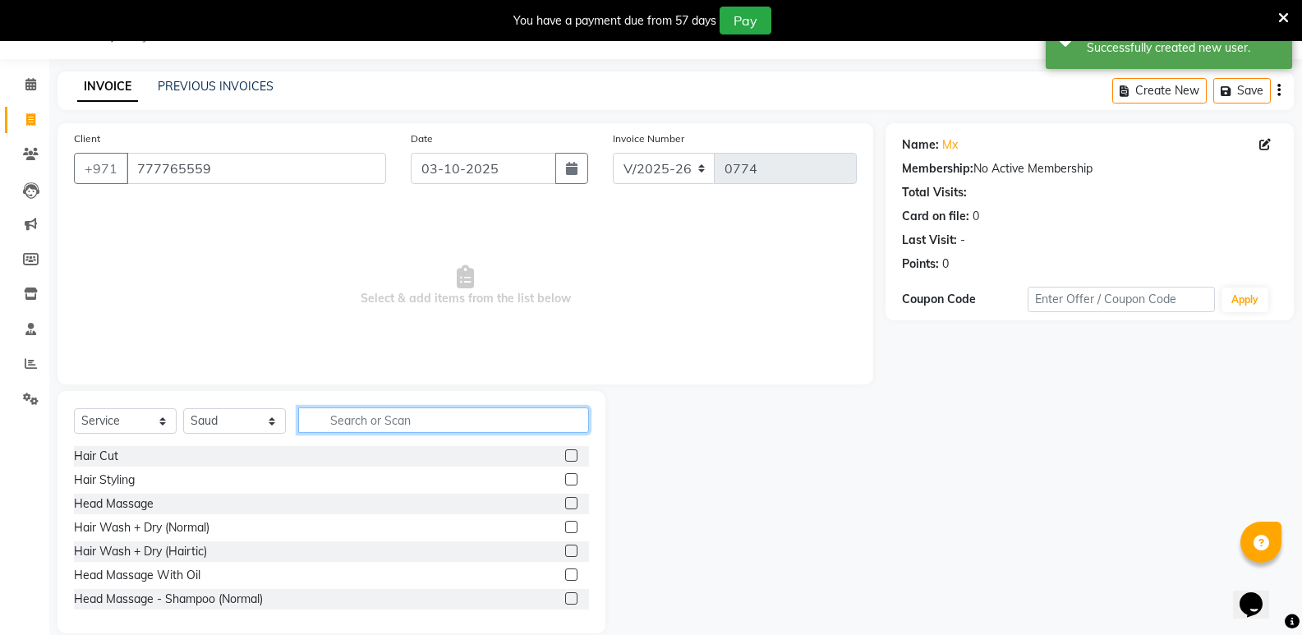
click at [372, 418] on input "text" at bounding box center [443, 420] width 291 height 25
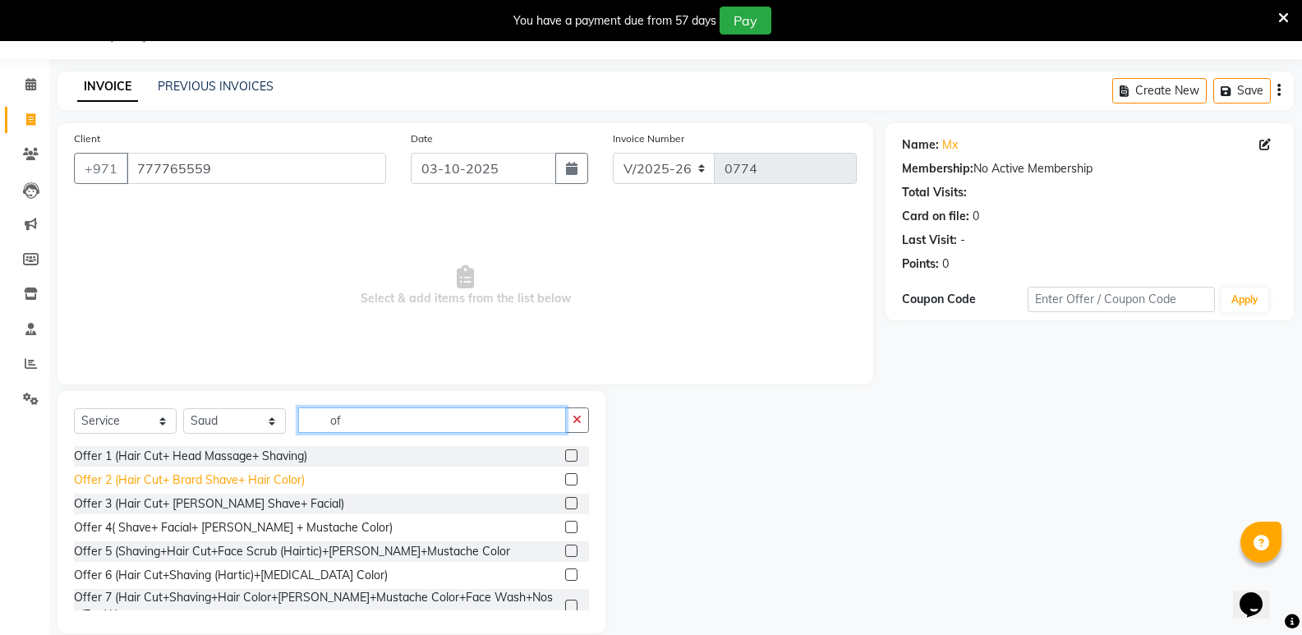
type input "of"
click at [288, 483] on div "Offer 2 (Hair Cut+ Brard Shave+ Hair Color)" at bounding box center [189, 480] width 231 height 17
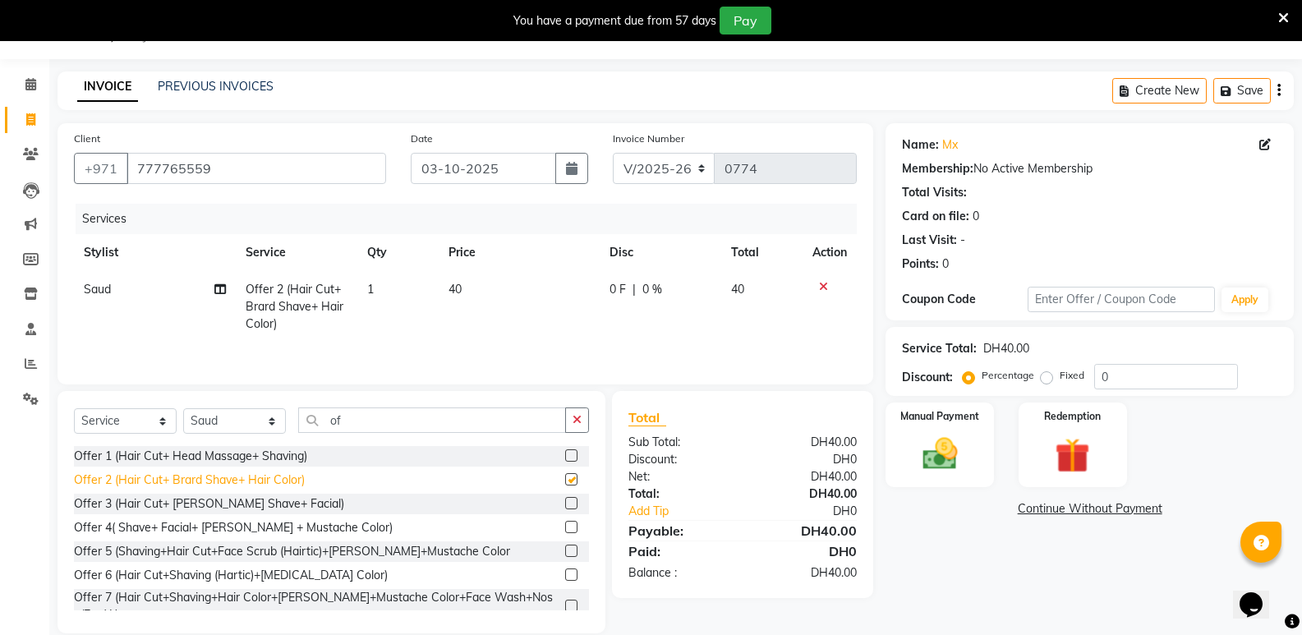
checkbox input "false"
click at [933, 439] on img at bounding box center [939, 454] width 58 height 42
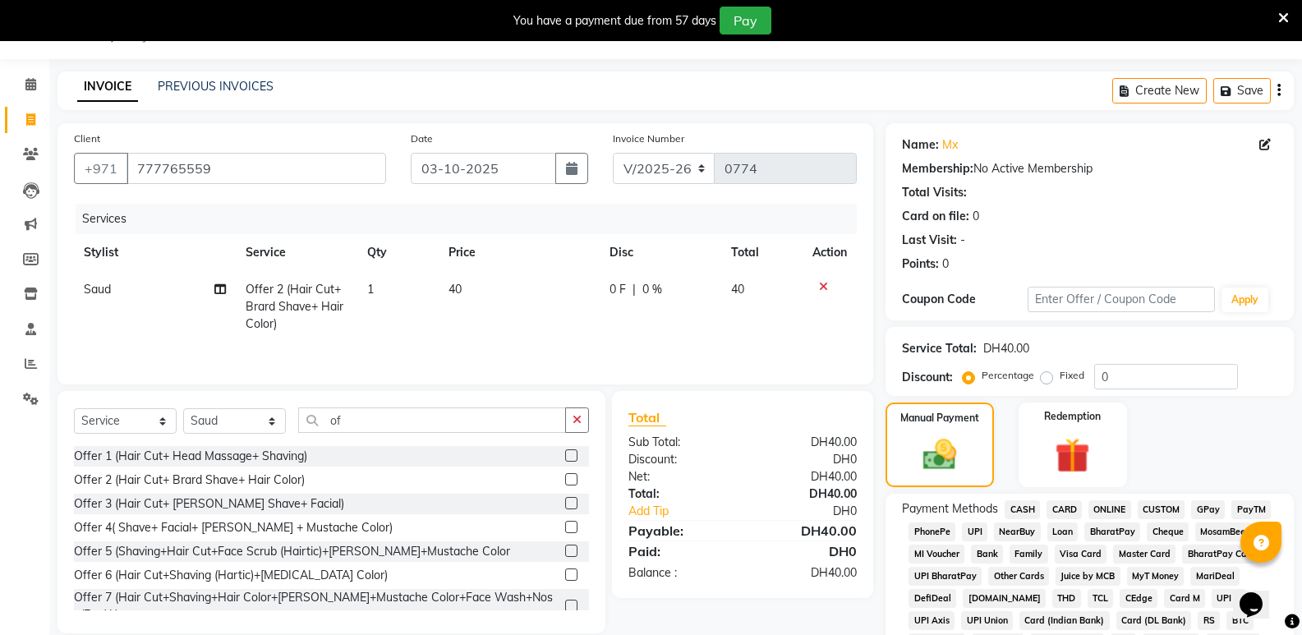
click at [1026, 506] on span "CASH" at bounding box center [1022, 509] width 35 height 19
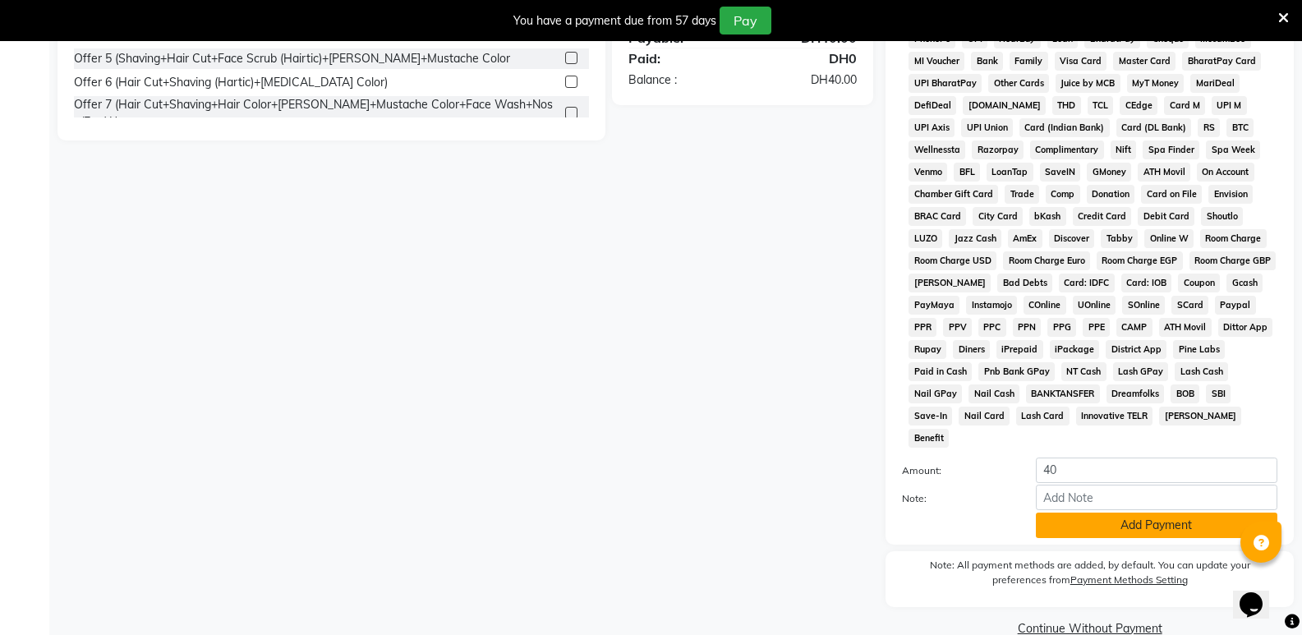
click at [1118, 513] on button "Add Payment" at bounding box center [1157, 525] width 242 height 25
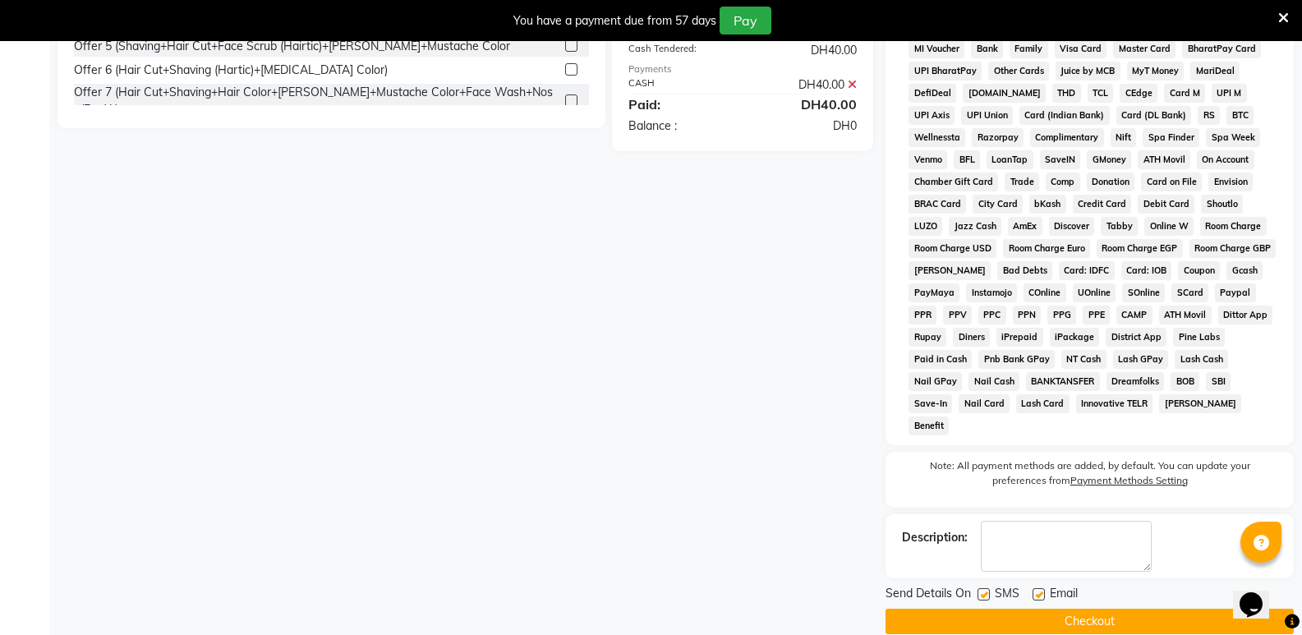
scroll to position [548, 0]
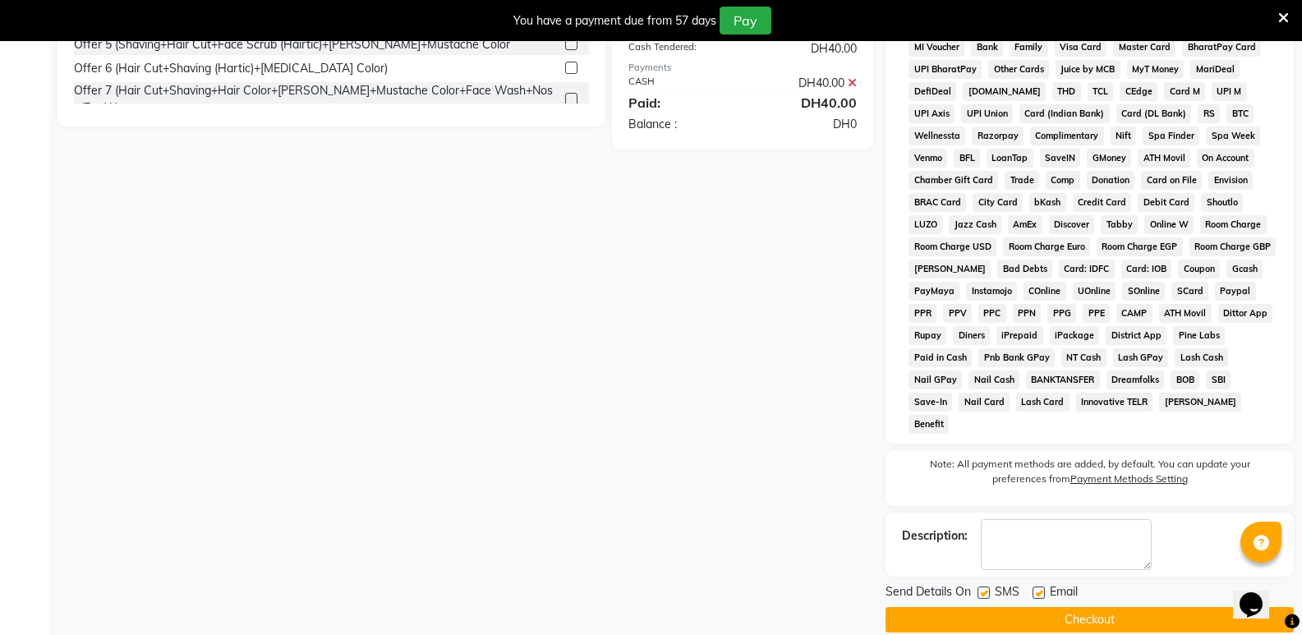
click at [1061, 607] on button "Checkout" at bounding box center [1090, 619] width 408 height 25
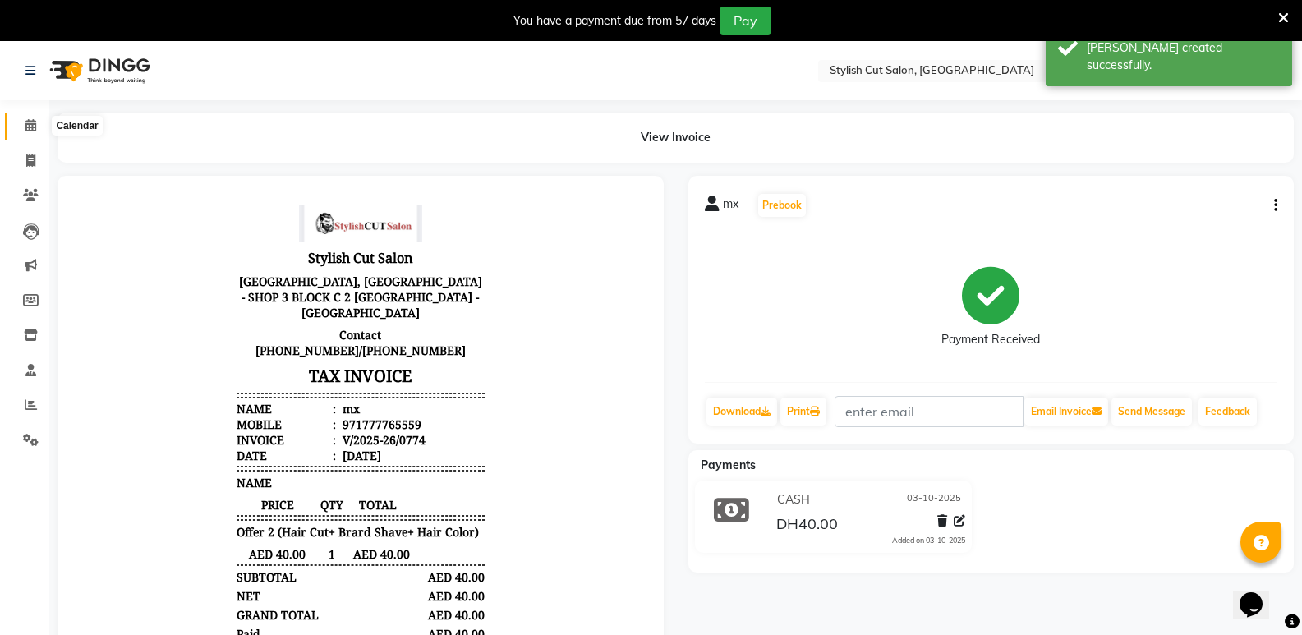
click at [31, 119] on icon at bounding box center [30, 125] width 11 height 12
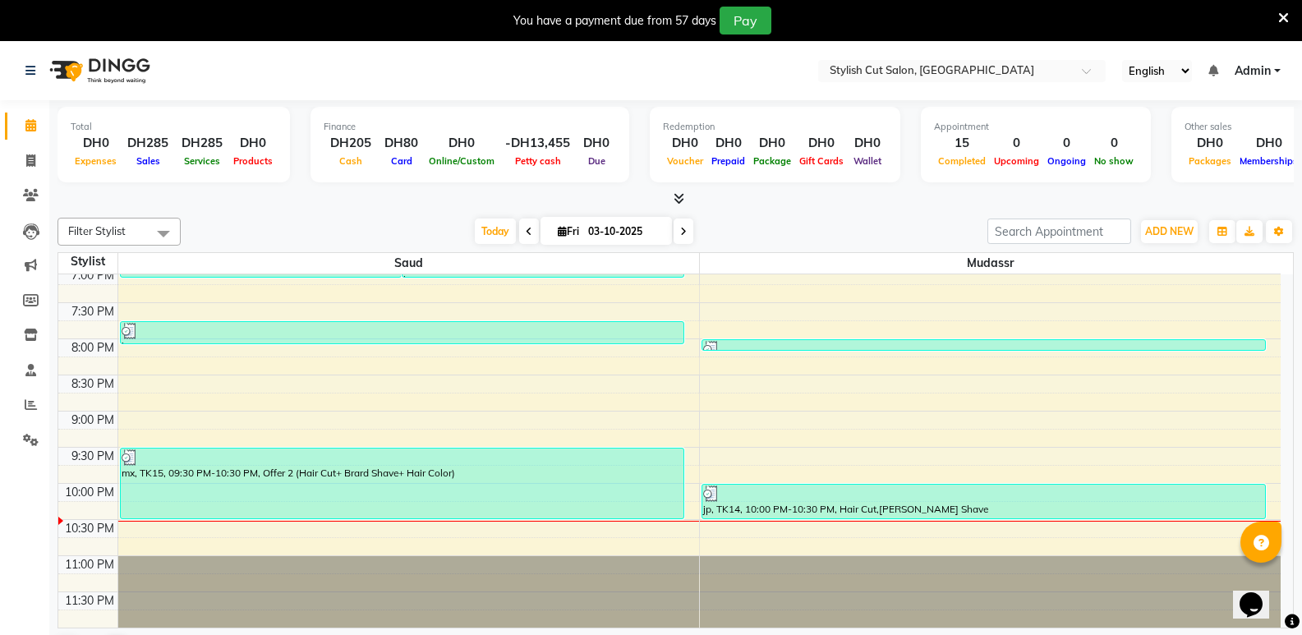
scroll to position [42, 0]
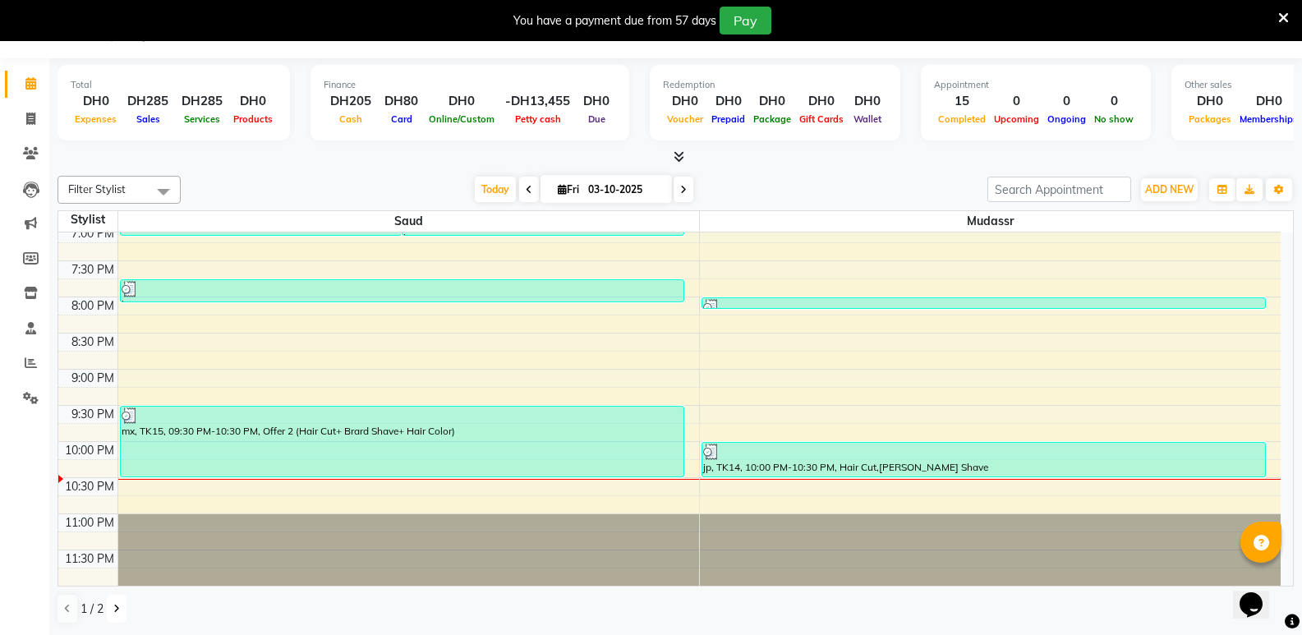
click at [113, 605] on icon at bounding box center [116, 609] width 7 height 10
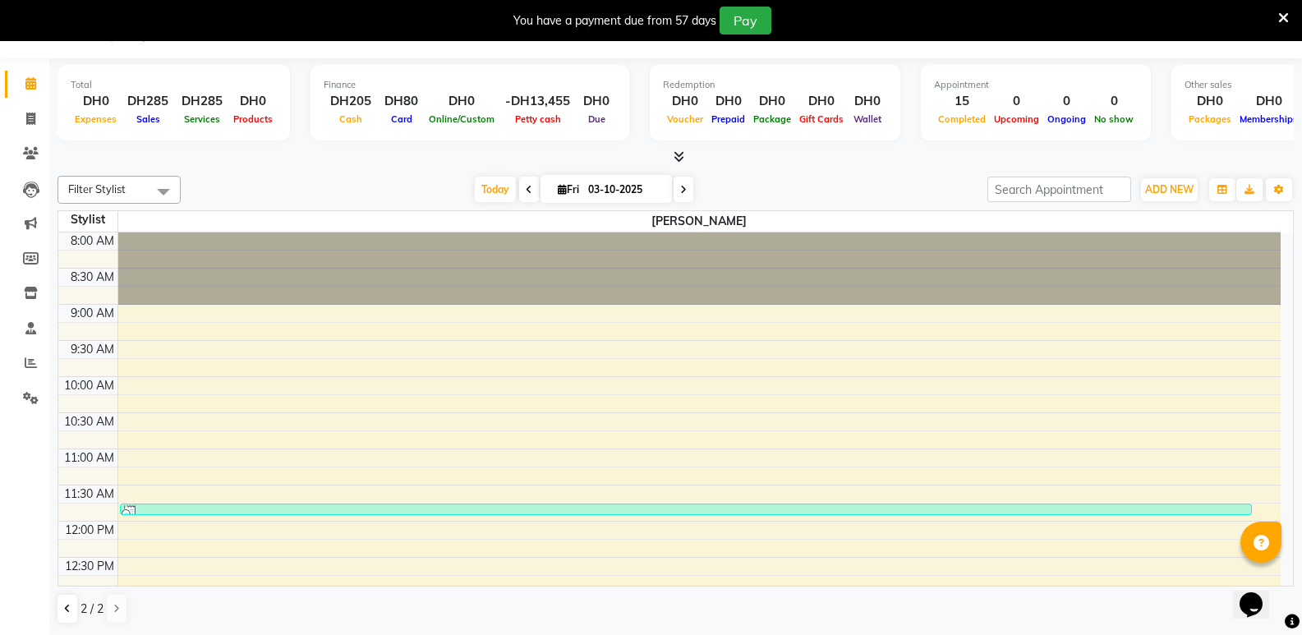
scroll to position [0, 0]
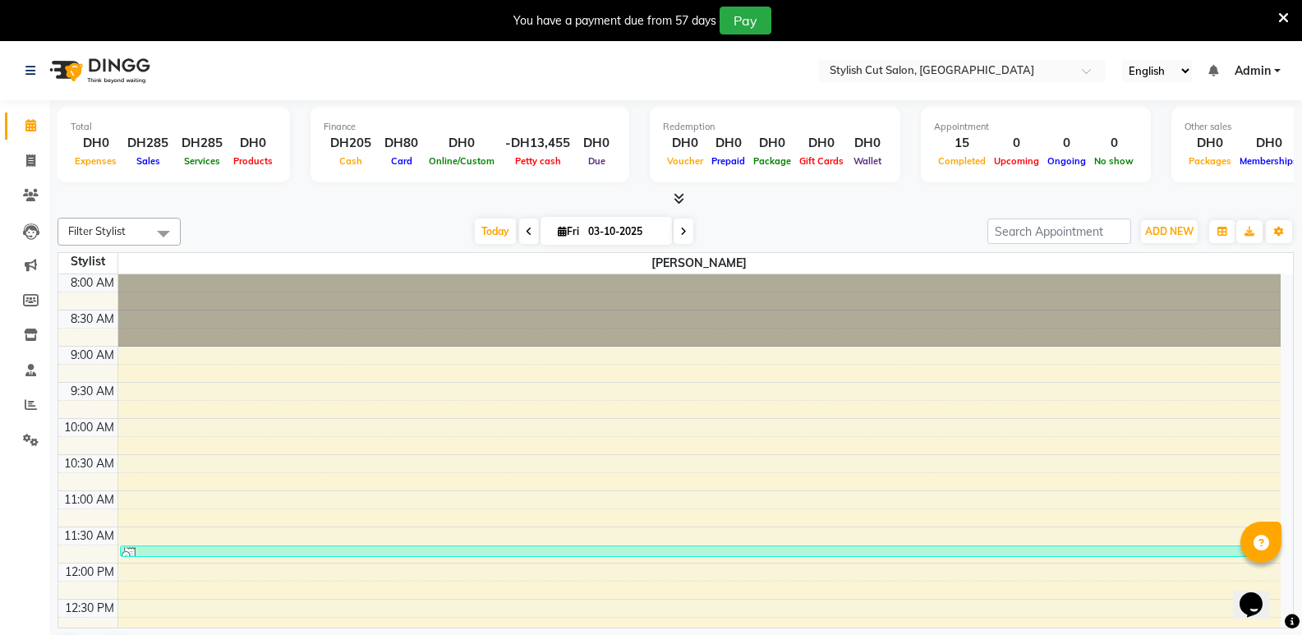
drag, startPoint x: 531, startPoint y: 482, endPoint x: 1030, endPoint y: 274, distance: 540.1
click at [1030, 274] on div at bounding box center [700, 310] width 1164 height 72
click at [1174, 235] on span "ADD NEW" at bounding box center [1170, 231] width 48 height 12
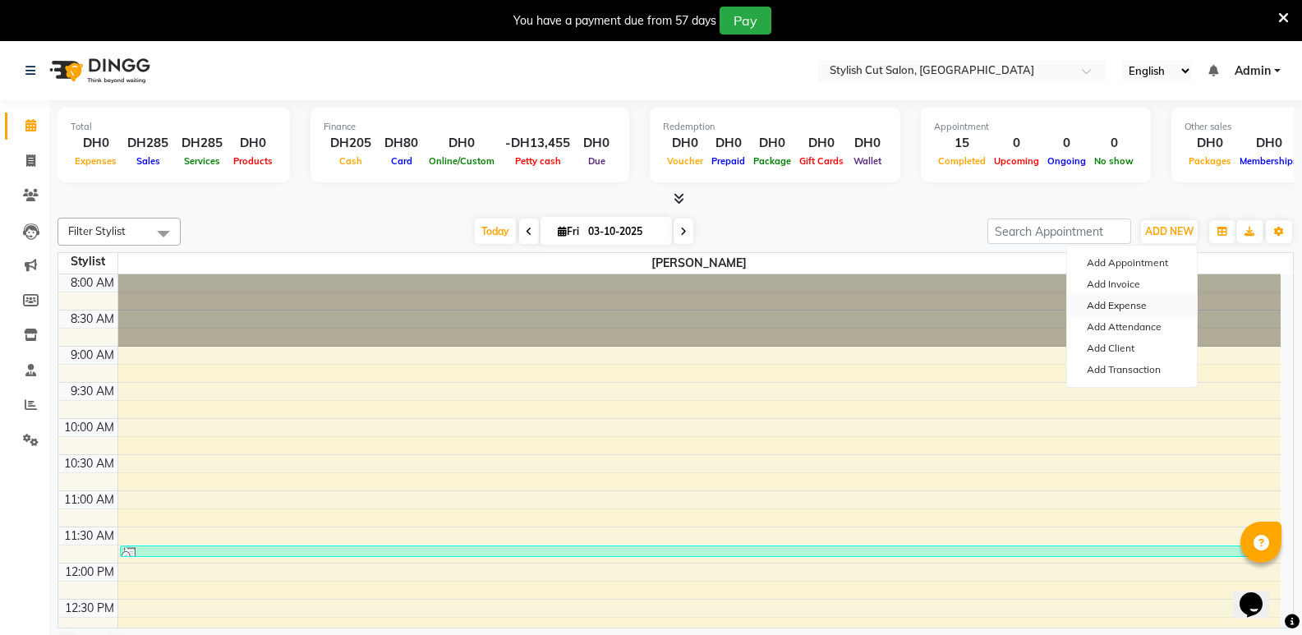
click at [1132, 302] on link "Add Expense" at bounding box center [1132, 305] width 130 height 21
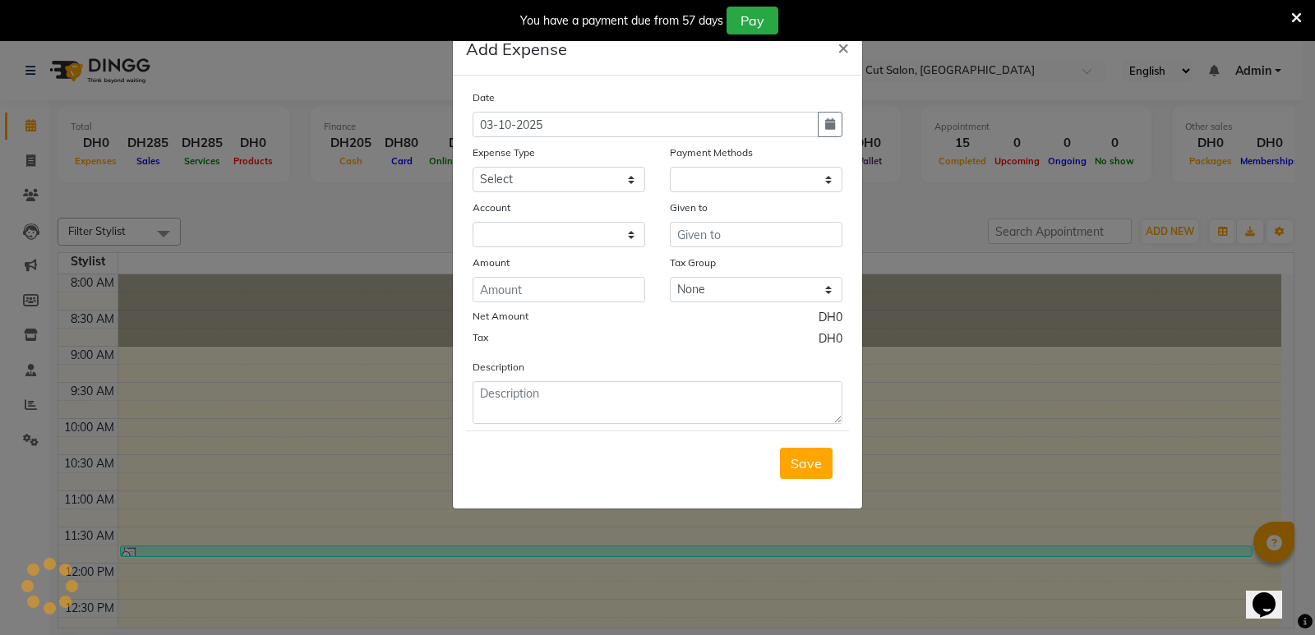
select select "1"
select select "7830"
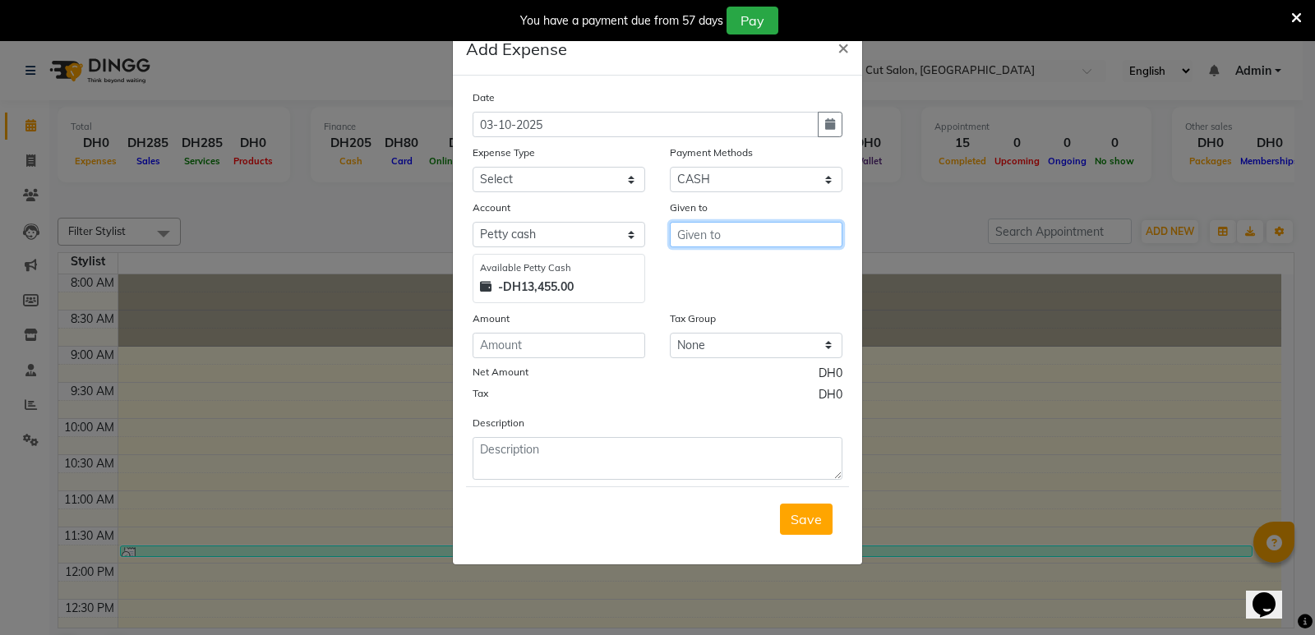
click at [740, 235] on input "text" at bounding box center [756, 234] width 173 height 25
click at [726, 294] on button "S aud" at bounding box center [736, 296] width 130 height 26
type input "Saud"
click at [634, 182] on select "Select Advance Salary Bank charges Car maintenance Cash transfer to bank Cash t…" at bounding box center [559, 179] width 173 height 25
select select "23840"
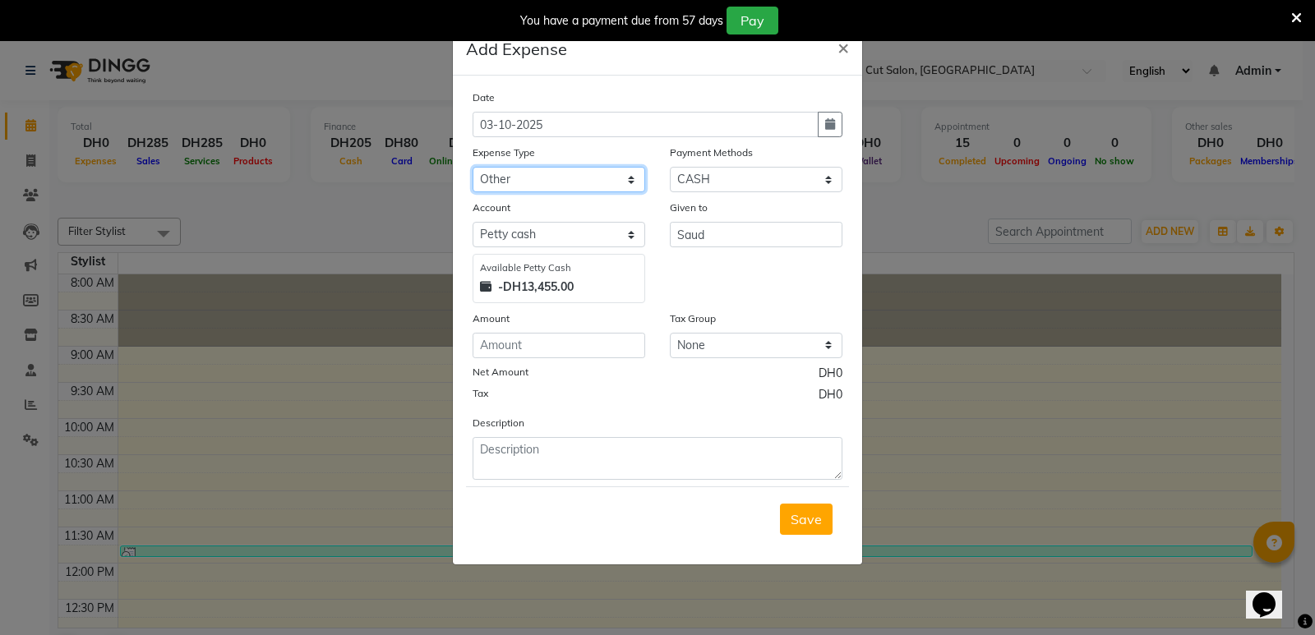
click at [473, 167] on select "Select Advance Salary Bank charges Car maintenance Cash transfer to bank Cash t…" at bounding box center [559, 179] width 173 height 25
click at [560, 348] on input "number" at bounding box center [559, 345] width 173 height 25
type input "131"
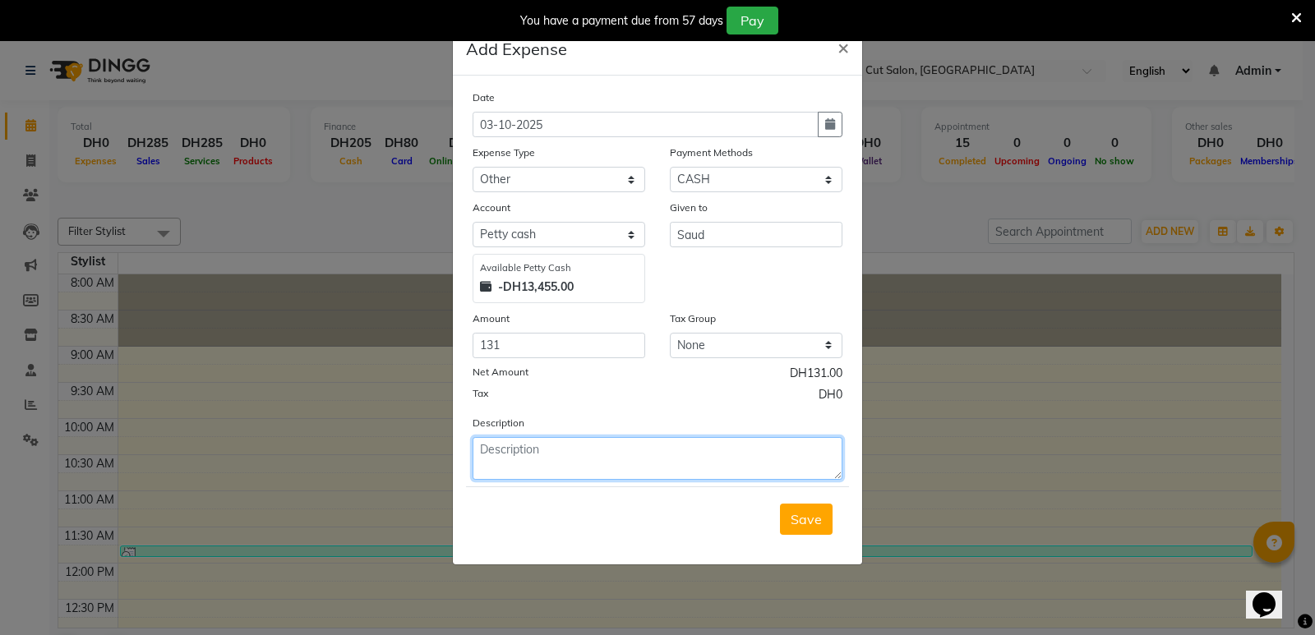
click at [581, 452] on textarea at bounding box center [658, 458] width 370 height 43
type textarea "for tissue and apron and 1oclock bled"
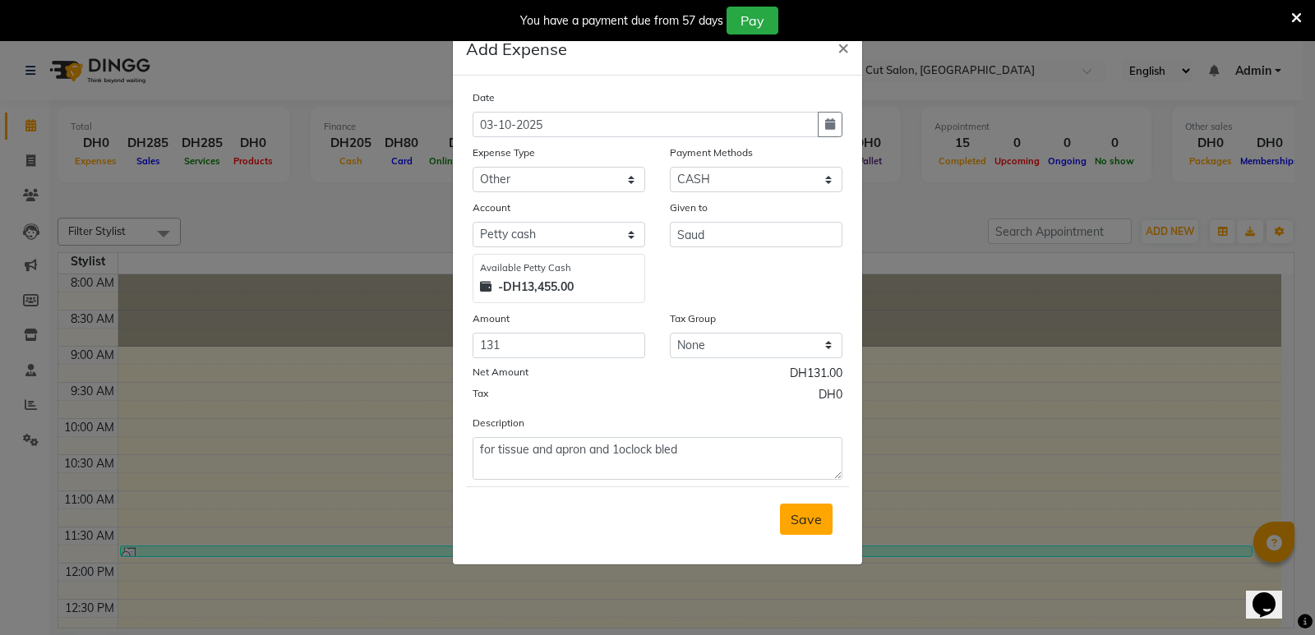
click at [812, 528] on button "Save" at bounding box center [806, 519] width 53 height 31
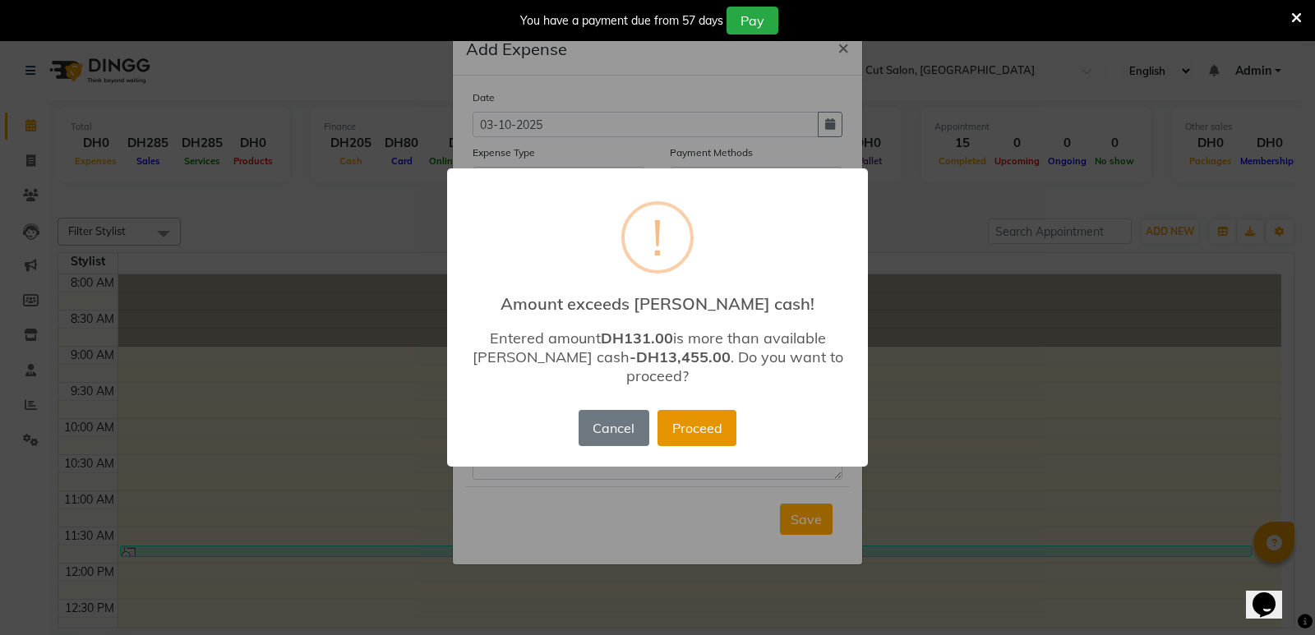
click at [721, 429] on button "Proceed" at bounding box center [696, 428] width 79 height 36
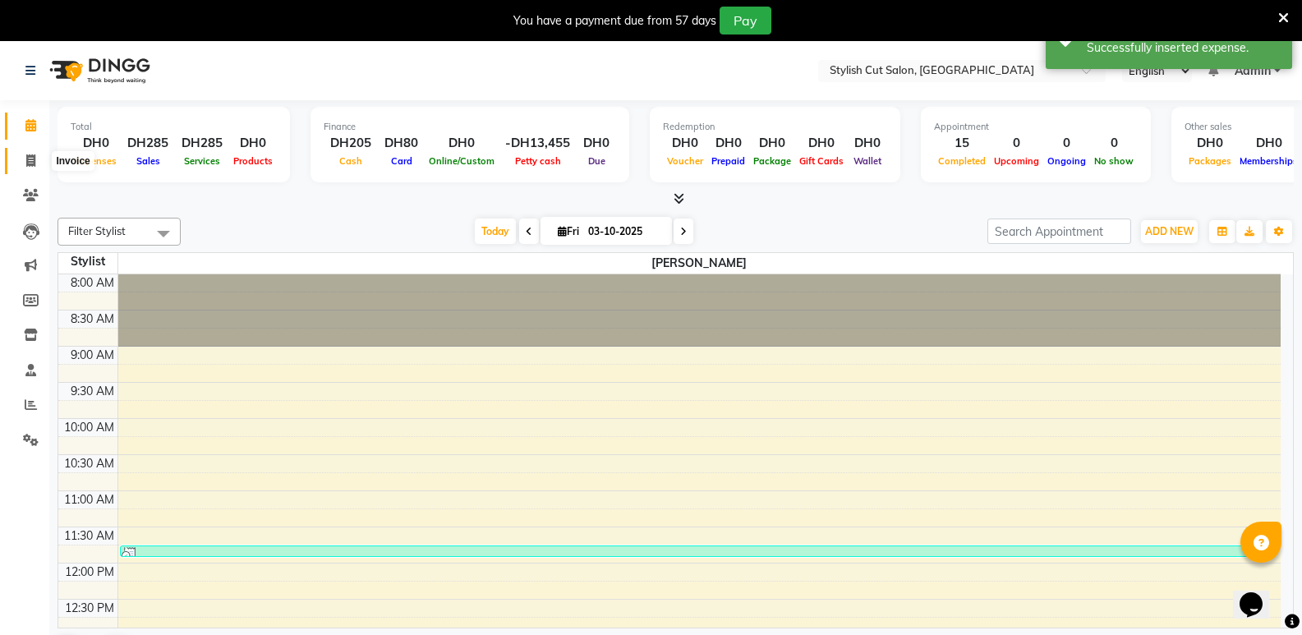
click at [33, 155] on icon at bounding box center [30, 160] width 9 height 12
select select "service"
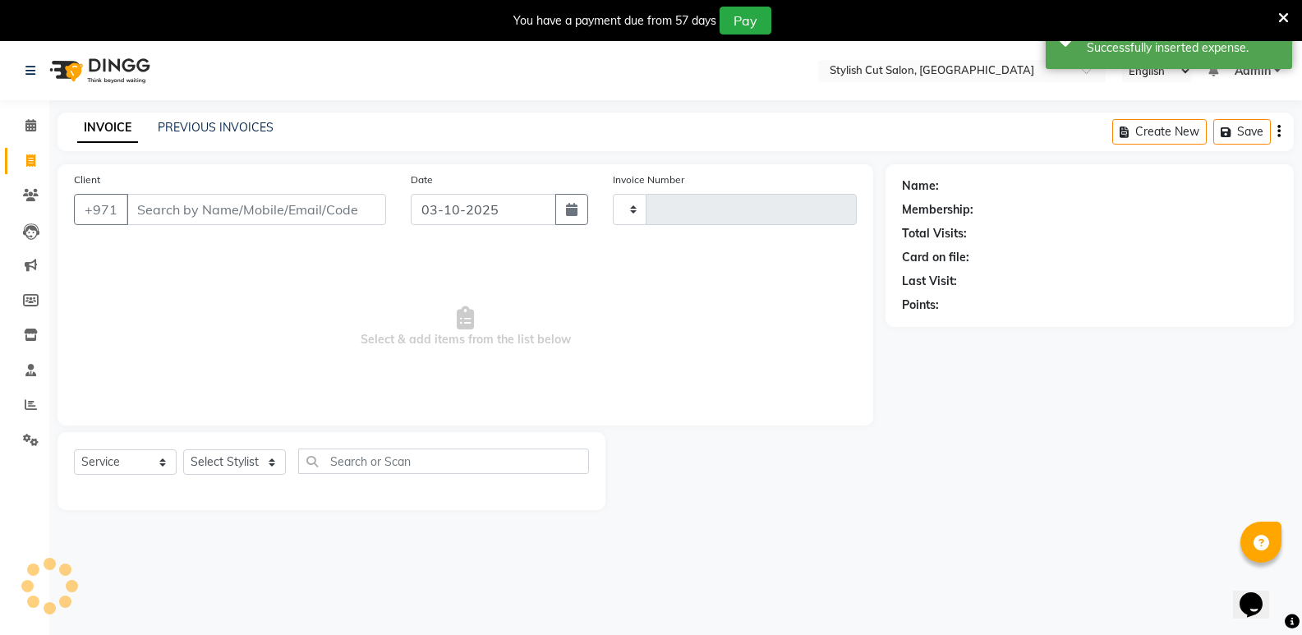
type input "0775"
select select "8604"
